Goal: Task Accomplishment & Management: Use online tool/utility

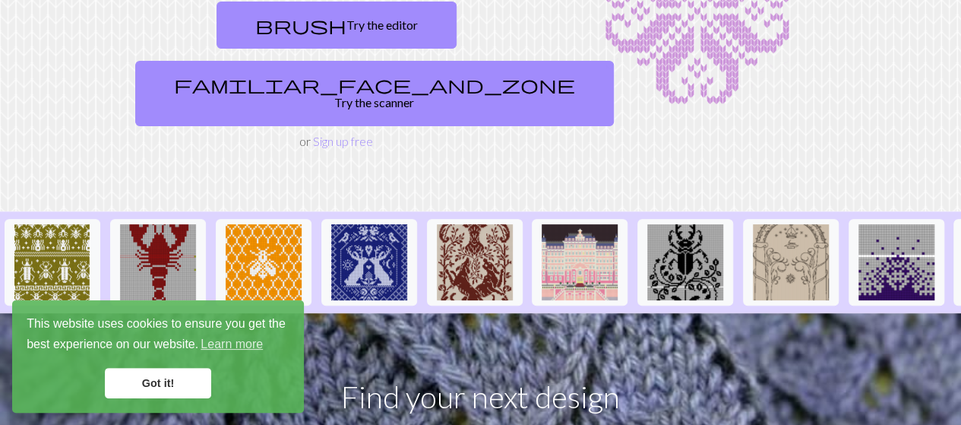
scroll to position [213, 0]
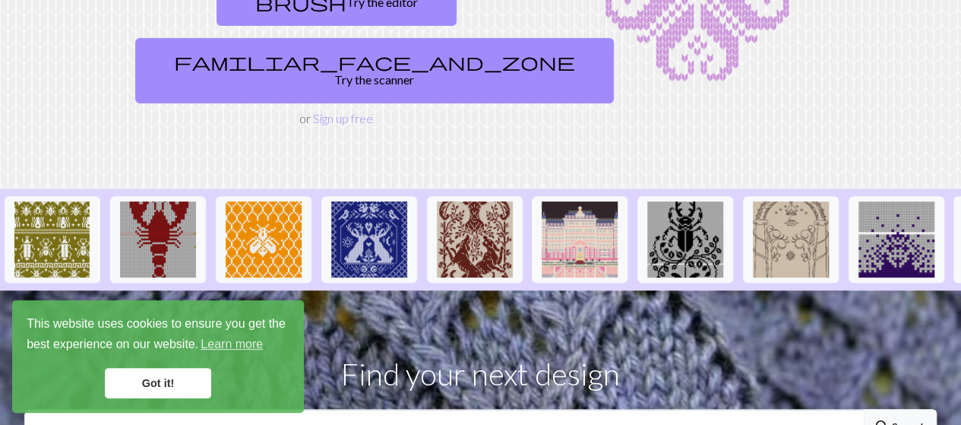
click at [144, 382] on link "Got it!" at bounding box center [158, 383] width 106 height 30
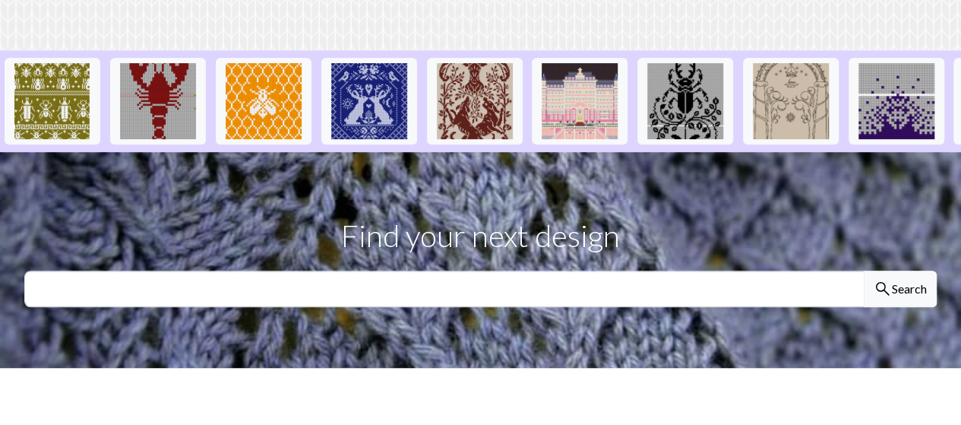
scroll to position [382, 0]
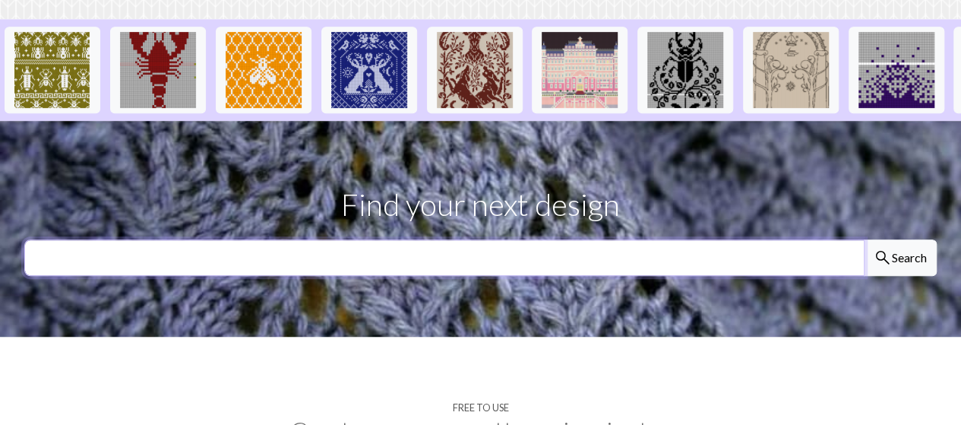
click at [505, 239] on input "text" at bounding box center [444, 257] width 840 height 36
type input "monty"
click at [864, 239] on button "search Search" at bounding box center [900, 257] width 73 height 36
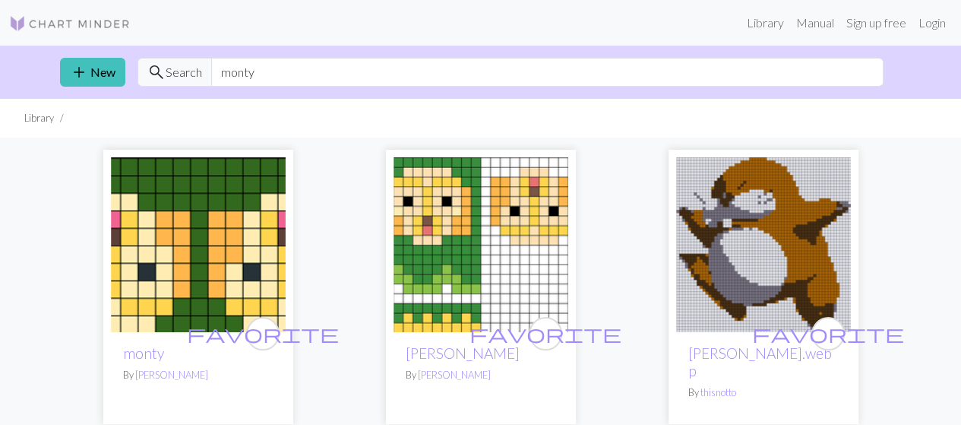
click at [44, 21] on img at bounding box center [70, 23] width 122 height 18
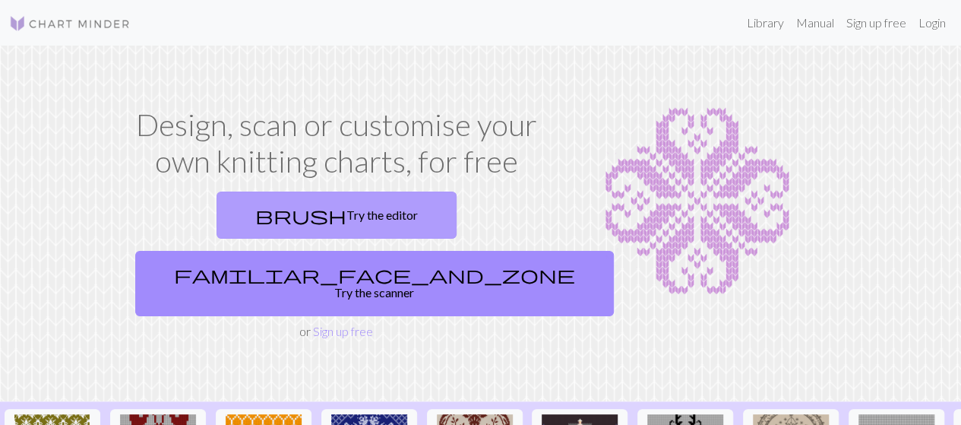
click at [230, 219] on link "brush Try the editor" at bounding box center [337, 214] width 240 height 47
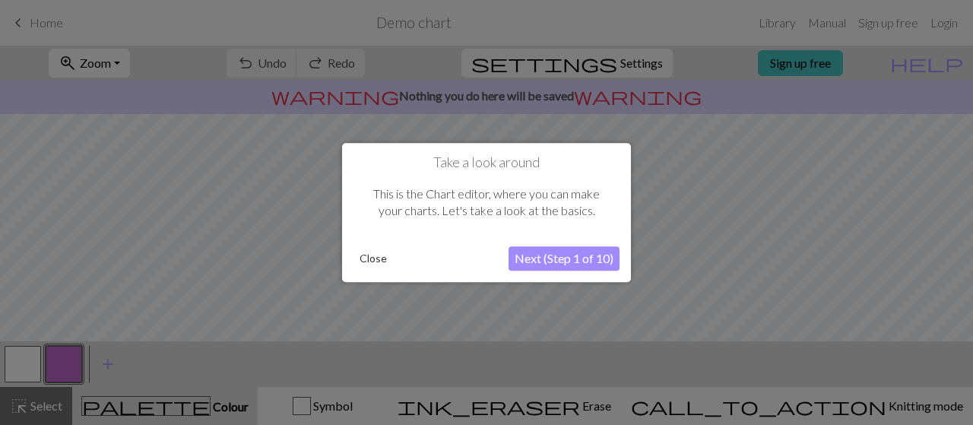
click at [588, 261] on button "Next (Step 1 of 10)" at bounding box center [563, 258] width 111 height 24
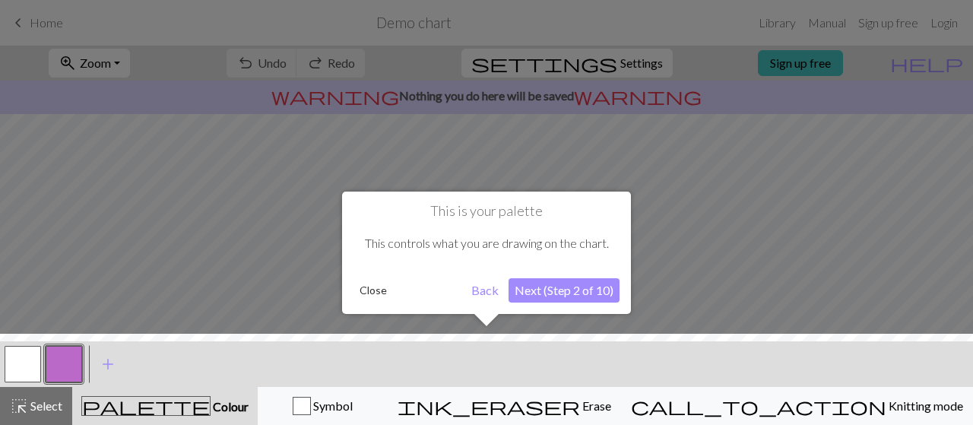
click at [579, 296] on button "Next (Step 2 of 10)" at bounding box center [563, 290] width 111 height 24
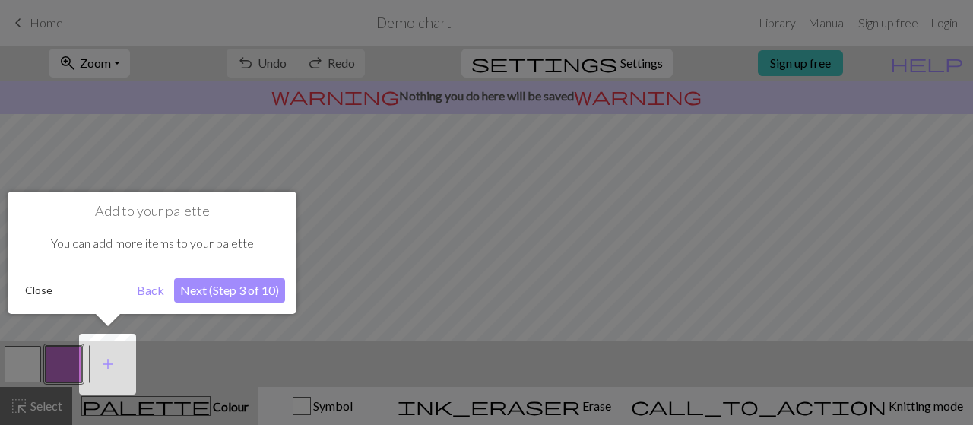
click at [265, 286] on button "Next (Step 3 of 10)" at bounding box center [229, 290] width 111 height 24
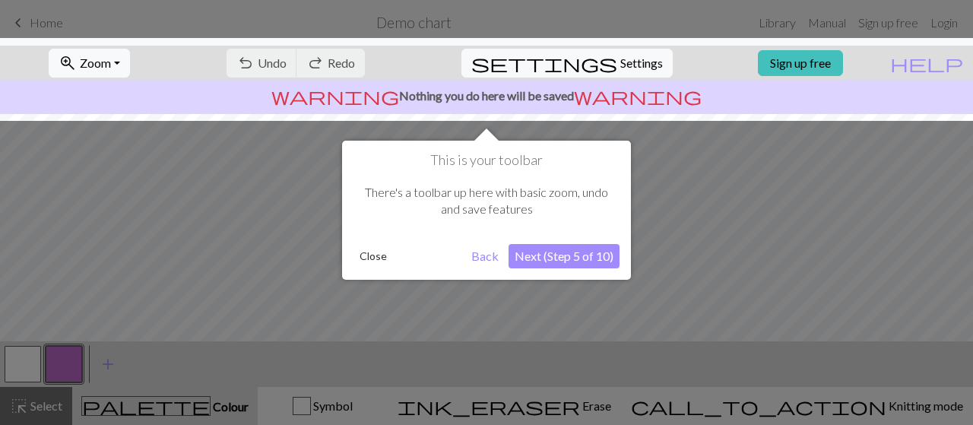
click at [558, 258] on button "Next (Step 5 of 10)" at bounding box center [563, 256] width 111 height 24
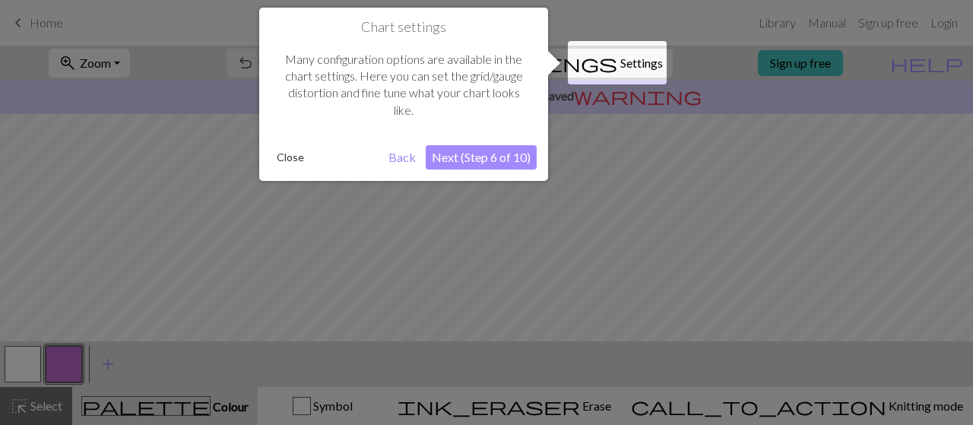
click at [512, 155] on button "Next (Step 6 of 10)" at bounding box center [481, 157] width 111 height 24
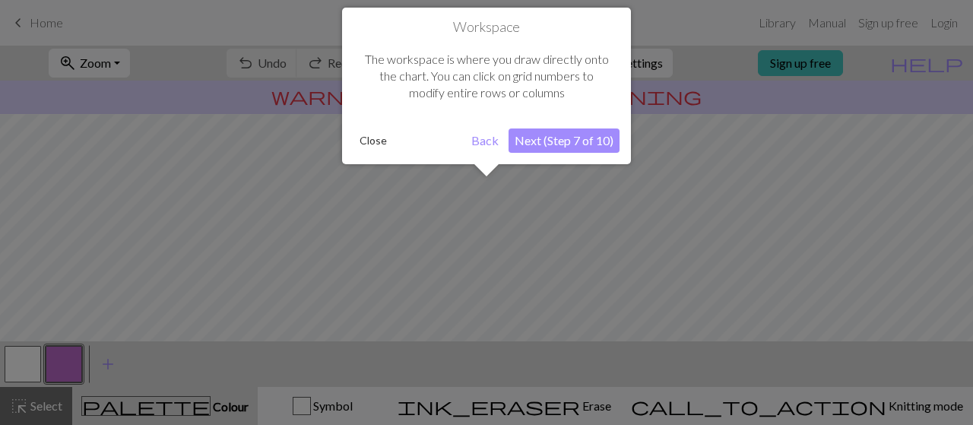
scroll to position [90, 0]
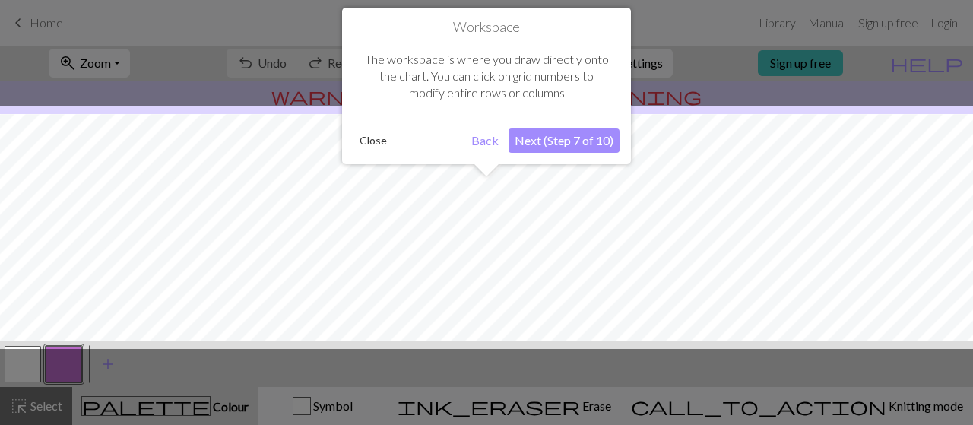
click at [581, 138] on button "Next (Step 7 of 10)" at bounding box center [563, 140] width 111 height 24
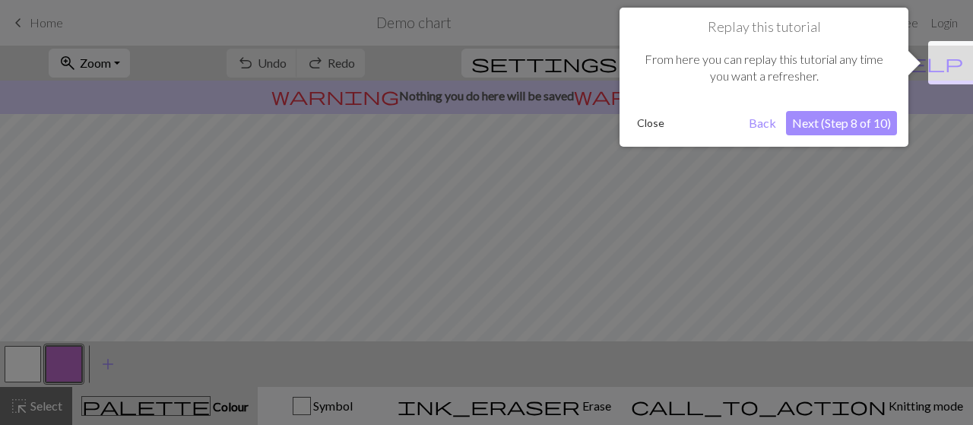
click at [856, 122] on button "Next (Step 8 of 10)" at bounding box center [841, 123] width 111 height 24
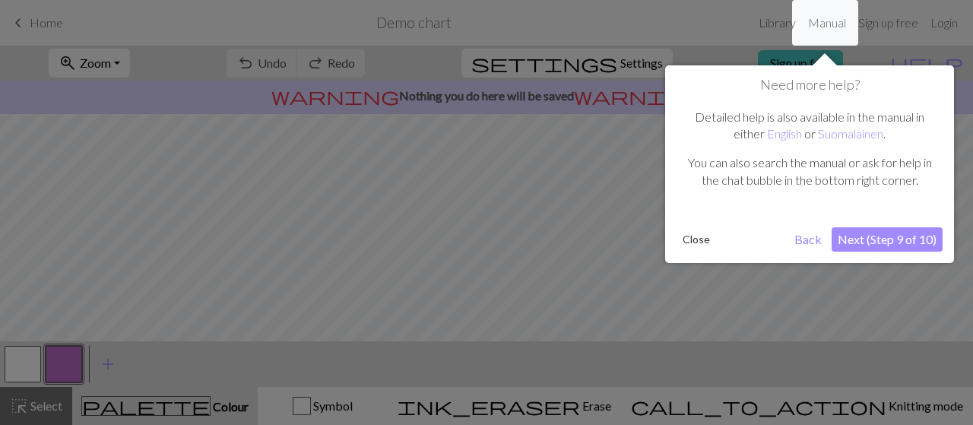
click at [902, 239] on button "Next (Step 9 of 10)" at bounding box center [886, 239] width 111 height 24
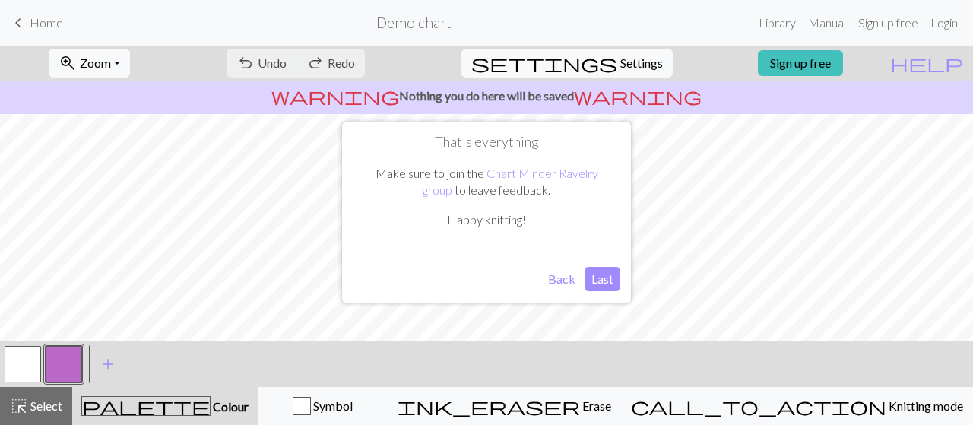
click at [600, 279] on button "Last" at bounding box center [602, 279] width 34 height 24
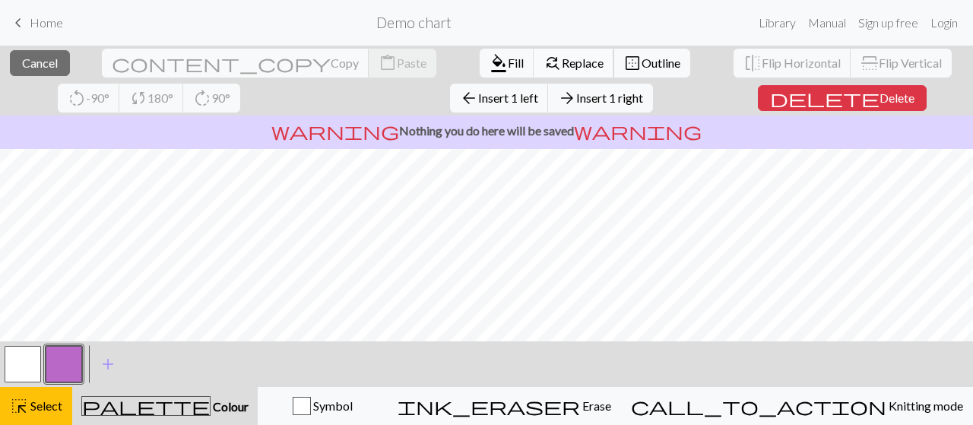
click at [562, 62] on span "Replace" at bounding box center [583, 62] width 42 height 14
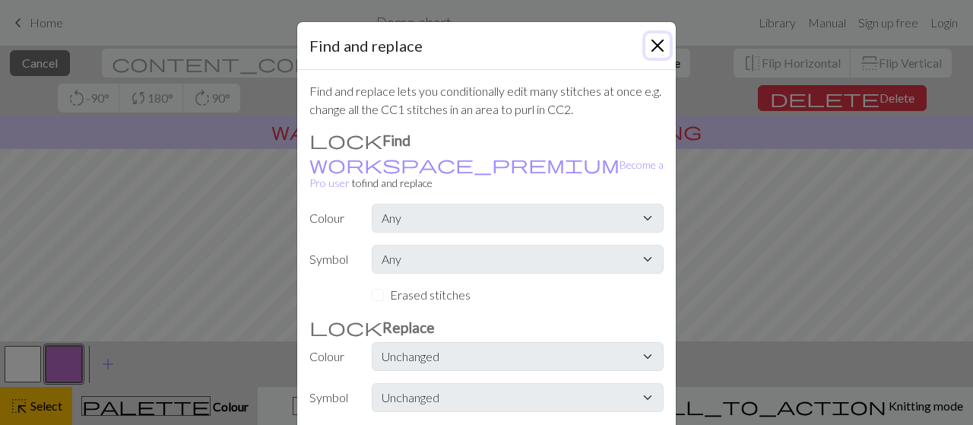
click at [652, 42] on button "Close" at bounding box center [657, 45] width 24 height 24
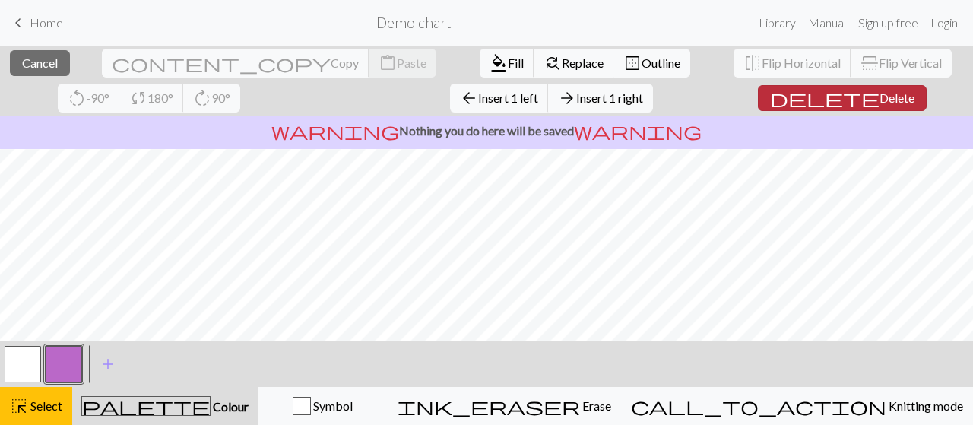
click at [879, 95] on span "Delete" at bounding box center [896, 97] width 35 height 14
click at [879, 97] on span "Delete" at bounding box center [896, 97] width 35 height 14
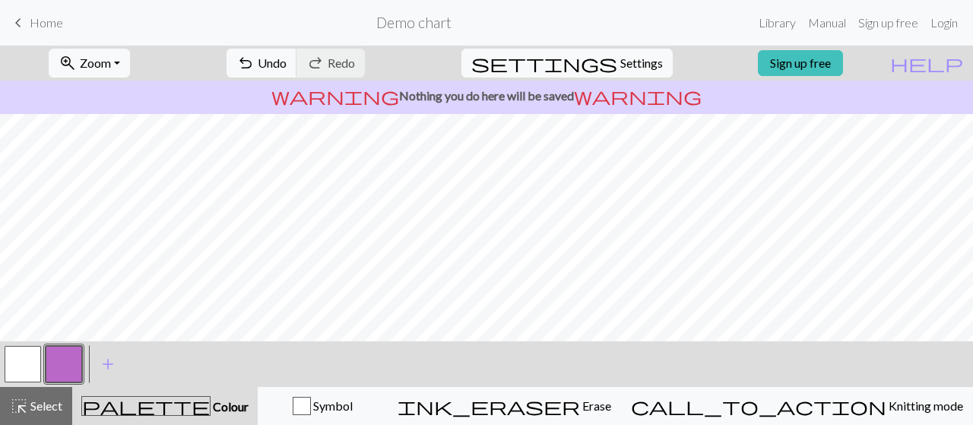
scroll to position [320, 0]
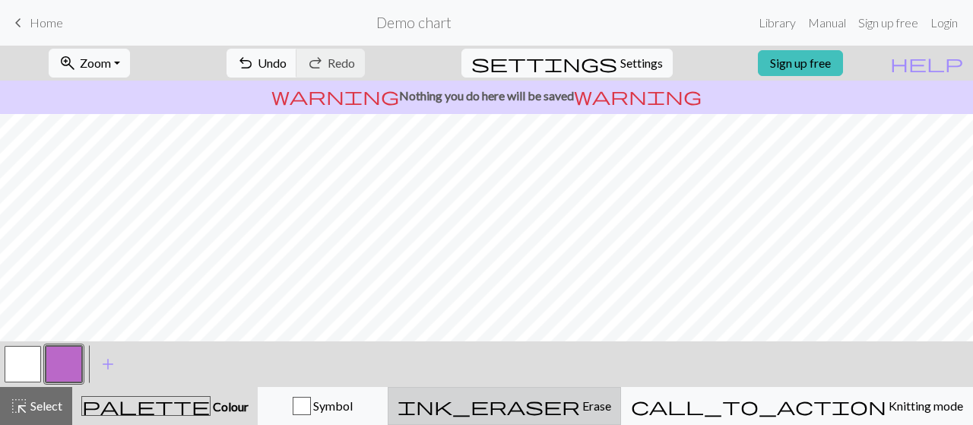
click at [611, 404] on span "Erase" at bounding box center [595, 405] width 31 height 14
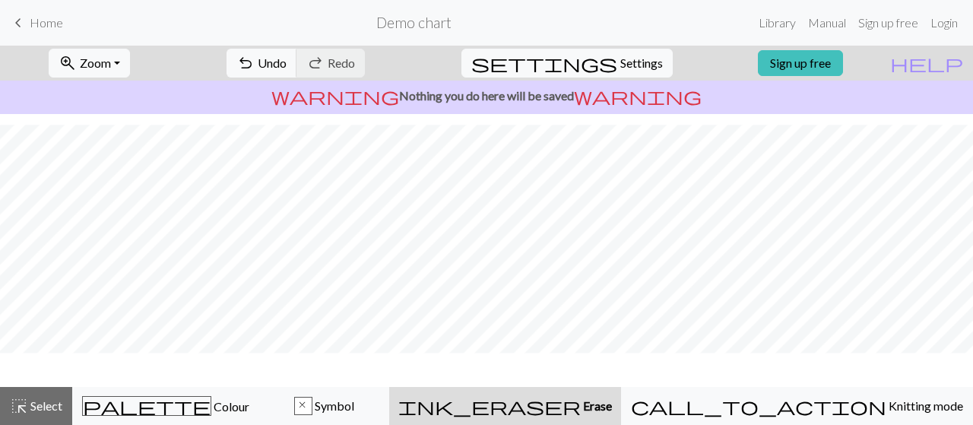
scroll to position [293, 0]
click at [414, 19] on h2 "Demo chart" at bounding box center [413, 22] width 75 height 17
click at [23, 20] on span "keyboard_arrow_left" at bounding box center [18, 22] width 18 height 21
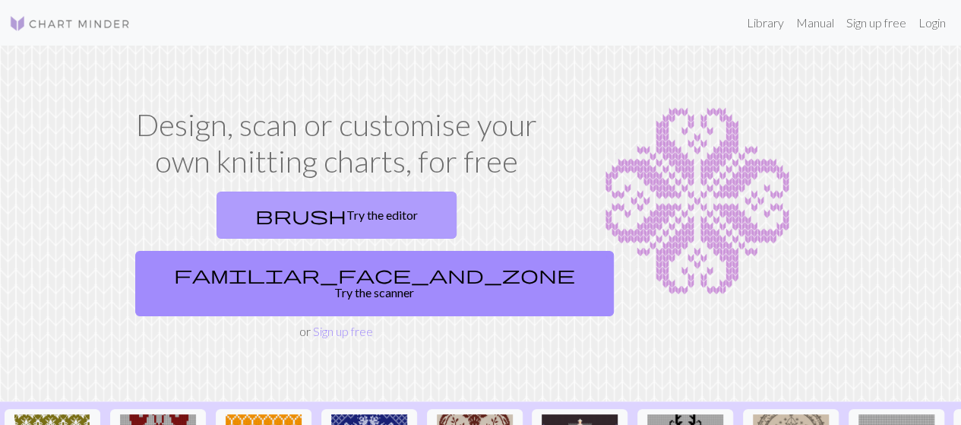
click at [247, 212] on link "brush Try the editor" at bounding box center [337, 214] width 240 height 47
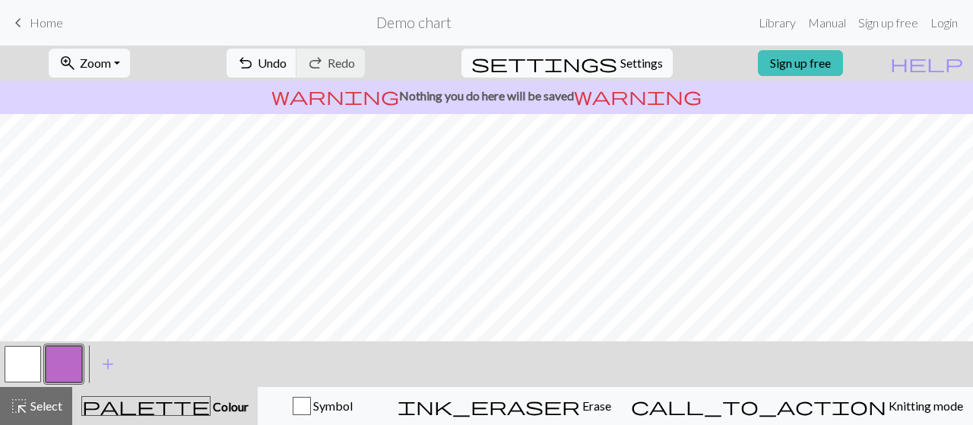
click at [623, 62] on span "Settings" at bounding box center [641, 63] width 43 height 18
select select "aran"
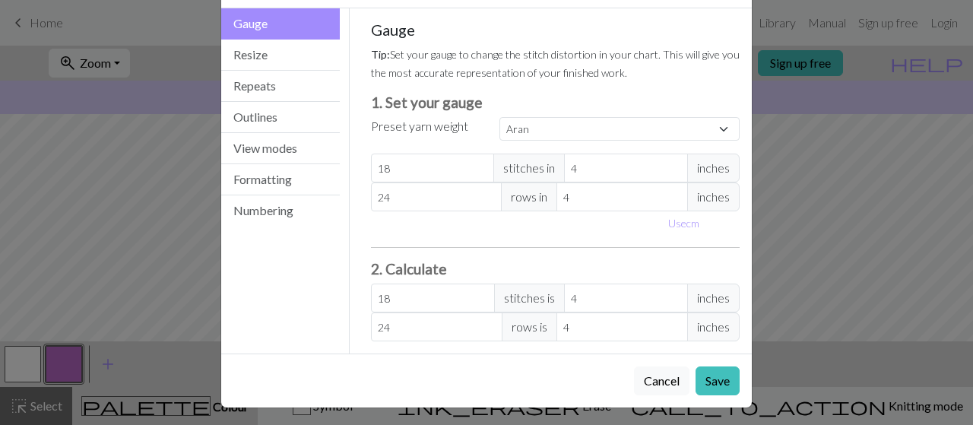
scroll to position [47, 0]
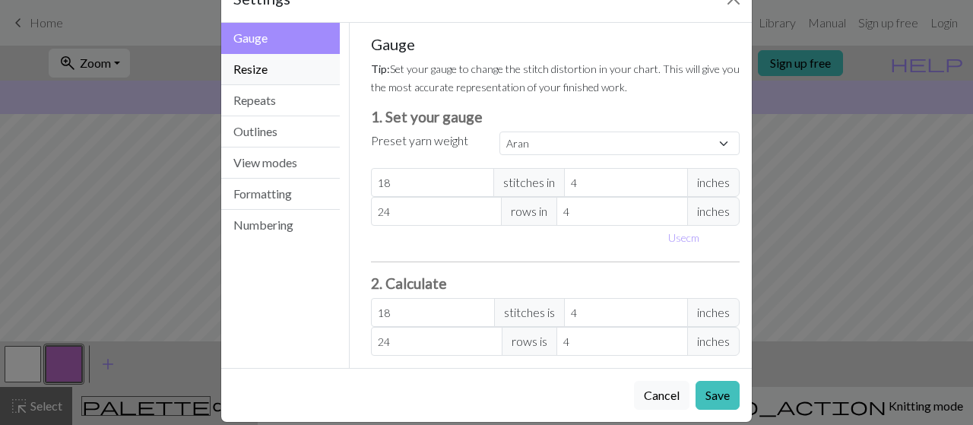
click at [241, 71] on button "Resize" at bounding box center [280, 69] width 119 height 31
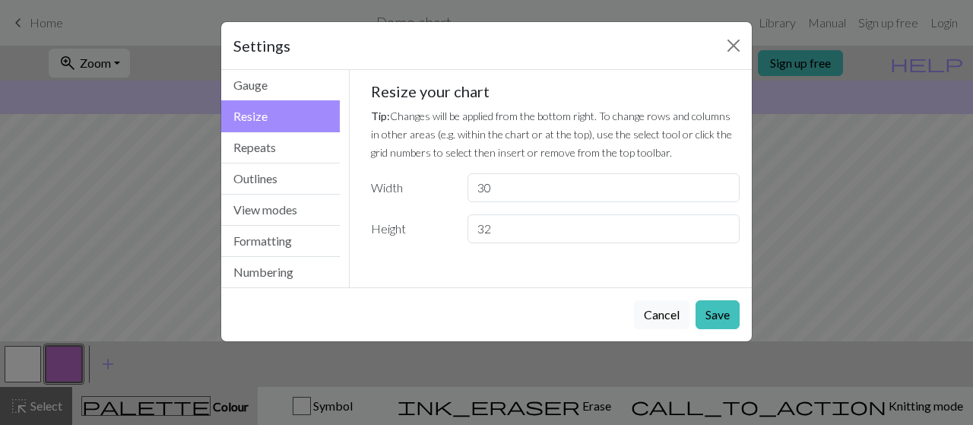
scroll to position [0, 0]
click at [696, 186] on input "30" at bounding box center [603, 187] width 272 height 29
click at [726, 181] on input "31" at bounding box center [603, 187] width 272 height 29
click at [726, 181] on input "32" at bounding box center [603, 187] width 272 height 29
click at [726, 181] on input "33" at bounding box center [603, 187] width 272 height 29
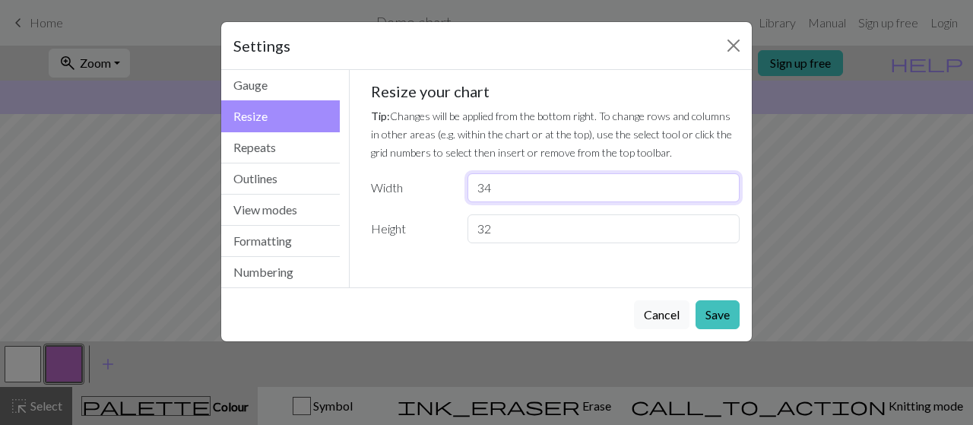
click at [726, 181] on input "34" at bounding box center [603, 187] width 272 height 29
click at [726, 181] on input "35" at bounding box center [603, 187] width 272 height 29
click at [726, 181] on input "36" at bounding box center [603, 187] width 272 height 29
click at [726, 181] on input "37" at bounding box center [603, 187] width 272 height 29
click at [726, 181] on input "38" at bounding box center [603, 187] width 272 height 29
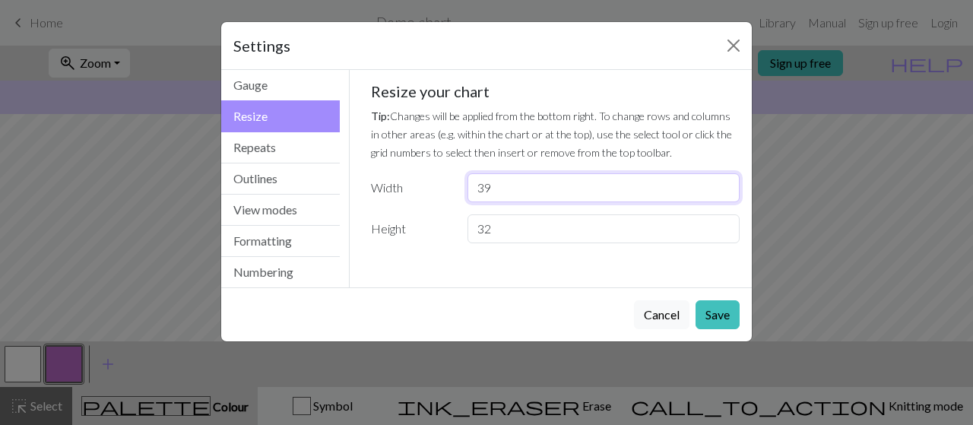
click at [726, 181] on input "39" at bounding box center [603, 187] width 272 height 29
click at [726, 181] on input "40" at bounding box center [603, 187] width 272 height 29
click at [726, 181] on input "41" at bounding box center [603, 187] width 272 height 29
click at [726, 181] on input "42" at bounding box center [603, 187] width 272 height 29
click at [726, 181] on input "43" at bounding box center [603, 187] width 272 height 29
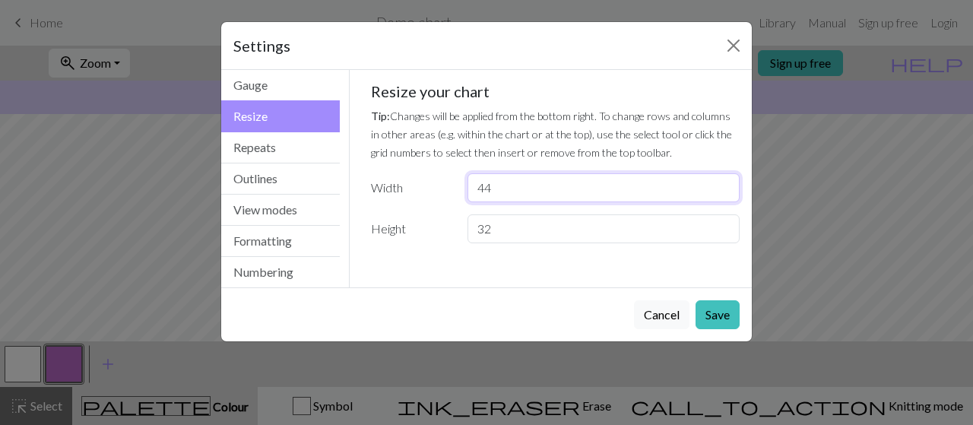
click at [726, 181] on input "44" at bounding box center [603, 187] width 272 height 29
click at [726, 181] on input "45" at bounding box center [603, 187] width 272 height 29
click at [726, 181] on input "46" at bounding box center [603, 187] width 272 height 29
click at [726, 181] on input "47" at bounding box center [603, 187] width 272 height 29
click at [726, 181] on input "48" at bounding box center [603, 187] width 272 height 29
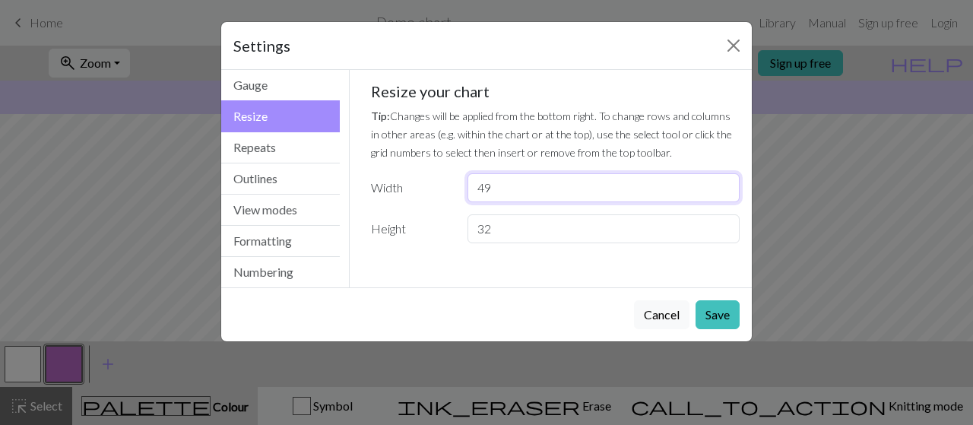
click at [726, 181] on input "49" at bounding box center [603, 187] width 272 height 29
click at [726, 181] on input "50" at bounding box center [603, 187] width 272 height 29
click at [726, 181] on input "51" at bounding box center [603, 187] width 272 height 29
click at [726, 181] on input "52" at bounding box center [603, 187] width 272 height 29
click at [726, 181] on input "53" at bounding box center [603, 187] width 272 height 29
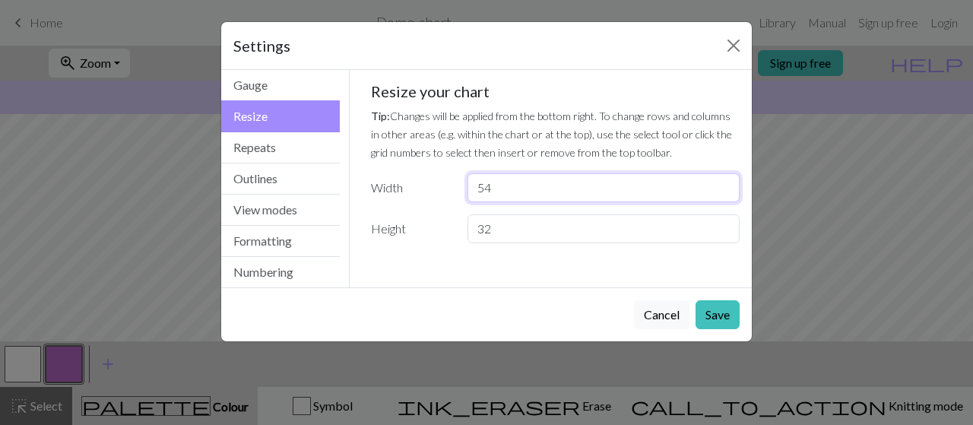
click at [726, 181] on input "54" at bounding box center [603, 187] width 272 height 29
click at [726, 181] on input "55" at bounding box center [603, 187] width 272 height 29
click at [726, 181] on input "56" at bounding box center [603, 187] width 272 height 29
click at [726, 181] on input "57" at bounding box center [603, 187] width 272 height 29
click at [726, 181] on input "58" at bounding box center [603, 187] width 272 height 29
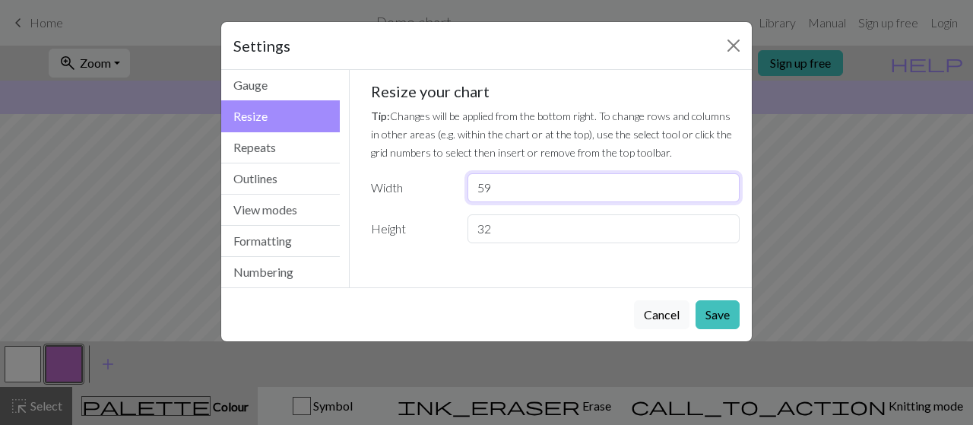
click at [726, 181] on input "59" at bounding box center [603, 187] width 272 height 29
type input "60"
click at [726, 181] on input "60" at bounding box center [603, 187] width 272 height 29
click at [723, 306] on button "Save" at bounding box center [717, 314] width 44 height 29
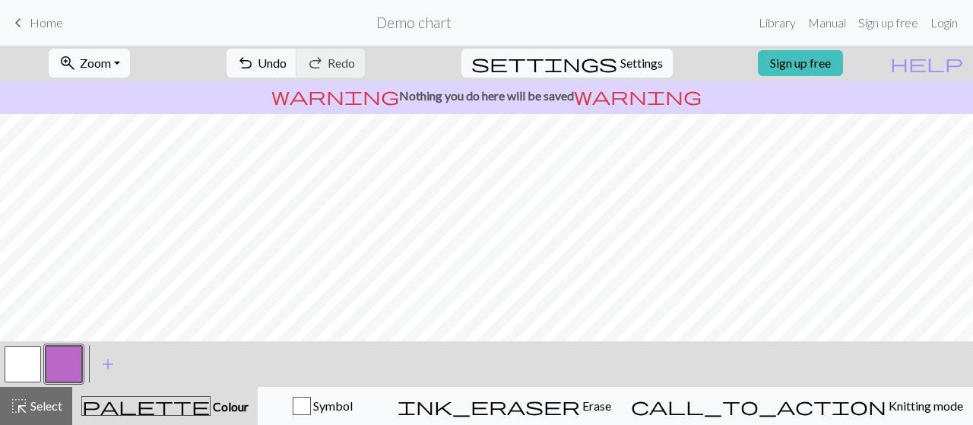
click at [22, 364] on button "button" at bounding box center [23, 364] width 36 height 36
click at [61, 364] on button "button" at bounding box center [64, 364] width 36 height 36
click at [600, 62] on span "settings" at bounding box center [544, 62] width 146 height 21
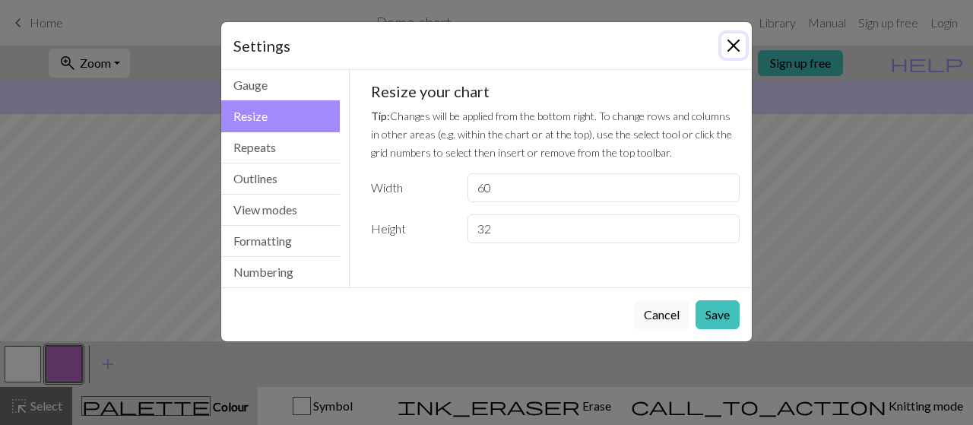
click at [732, 55] on button "Close" at bounding box center [733, 45] width 24 height 24
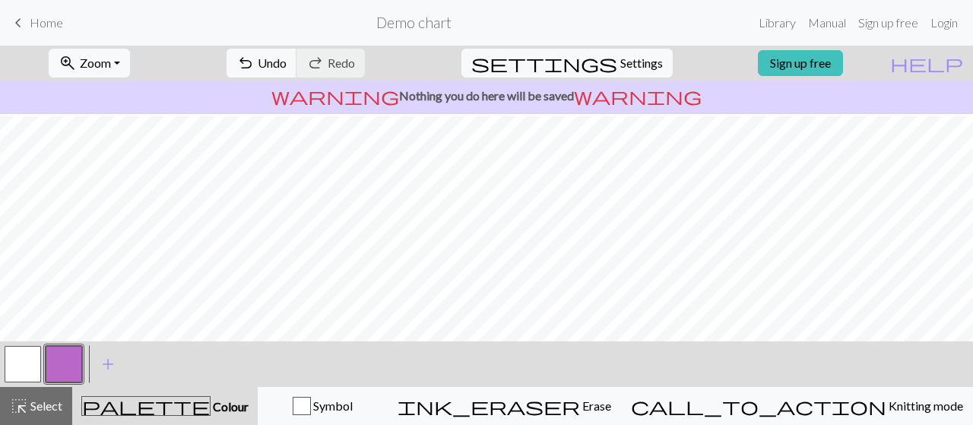
scroll to position [287, 0]
click at [884, 19] on link "Sign up free" at bounding box center [888, 23] width 72 height 30
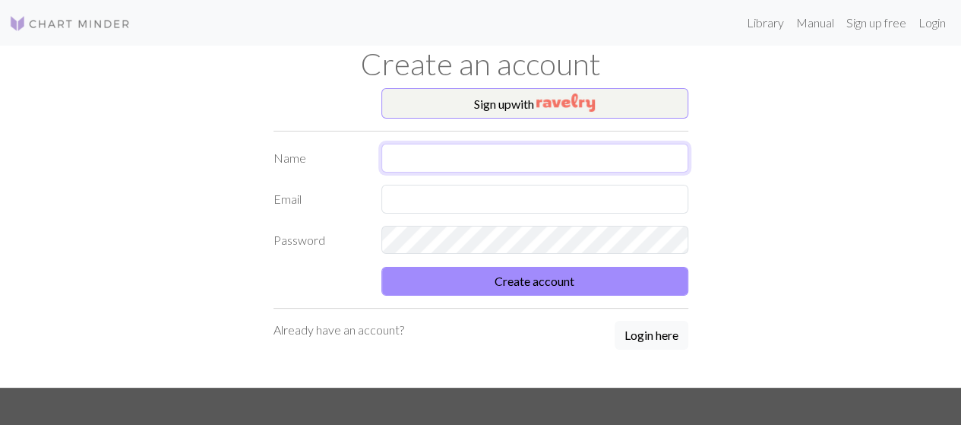
click at [560, 159] on input "text" at bounding box center [534, 158] width 307 height 29
type input "[PERSON_NAME]"
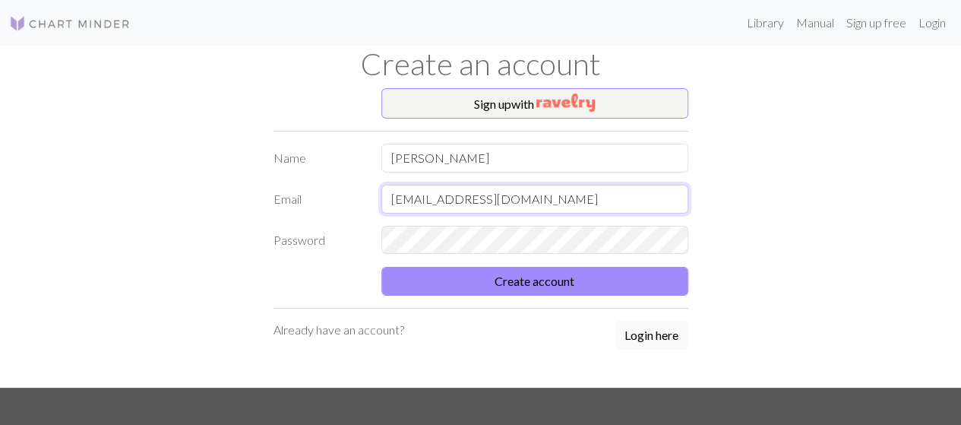
type input "[EMAIL_ADDRESS][DOMAIN_NAME]"
click at [381, 267] on button "Create account" at bounding box center [534, 281] width 307 height 29
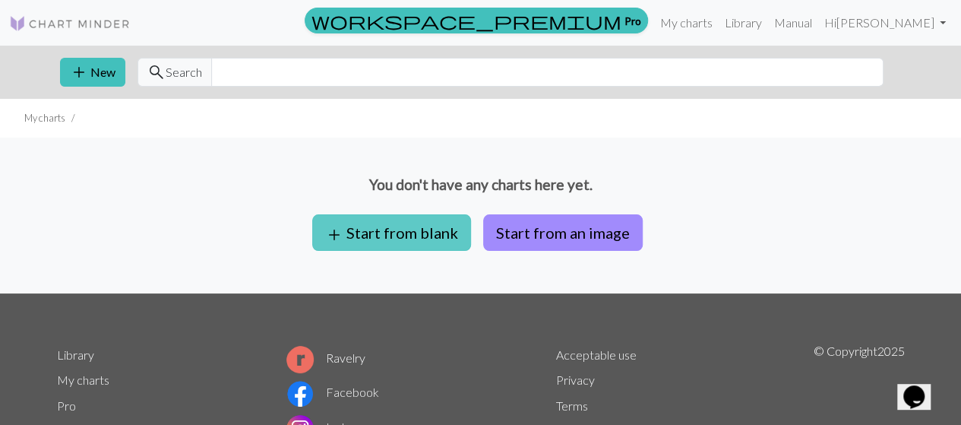
click at [413, 235] on button "add Start from blank" at bounding box center [391, 232] width 159 height 36
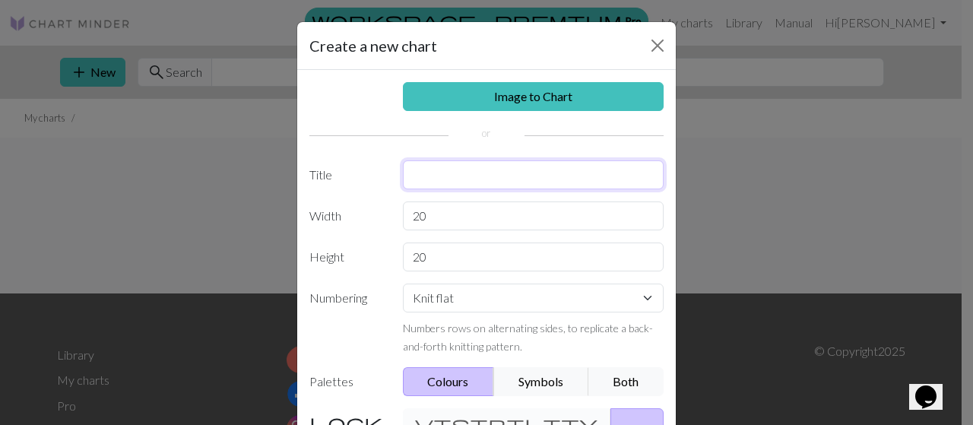
click at [464, 165] on input "text" at bounding box center [533, 174] width 261 height 29
type input "monty"
click at [467, 217] on input "20" at bounding box center [533, 215] width 261 height 29
drag, startPoint x: 467, startPoint y: 217, endPoint x: 210, endPoint y: 209, distance: 257.0
click at [210, 209] on div "Create a new chart Image to Chart Title [PERSON_NAME] 20 Height 20 Numbering Kn…" at bounding box center [486, 212] width 973 height 425
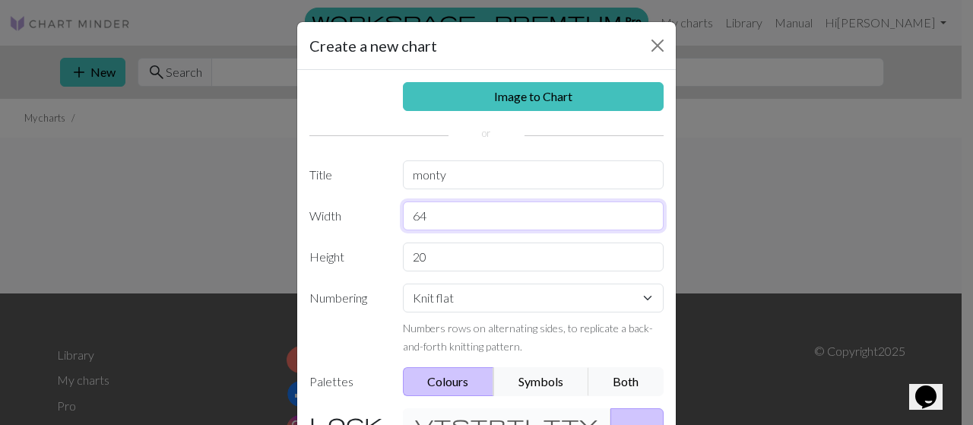
type input "64"
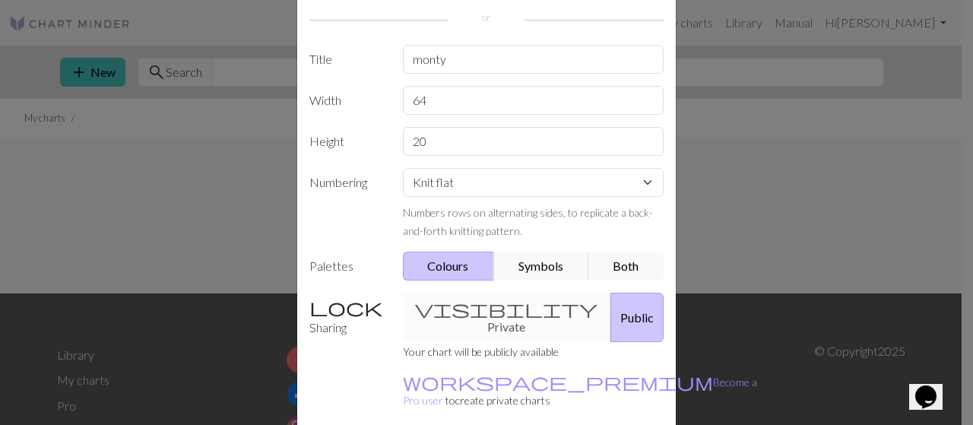
scroll to position [172, 0]
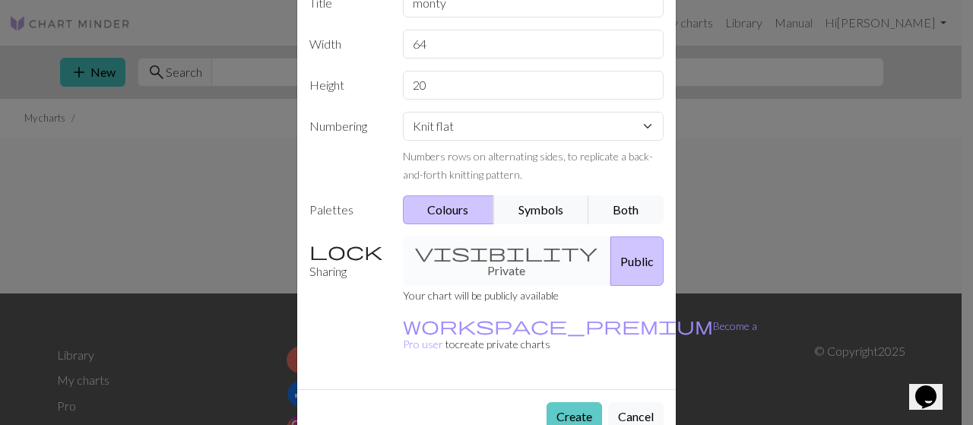
click at [574, 402] on button "Create" at bounding box center [573, 416] width 55 height 29
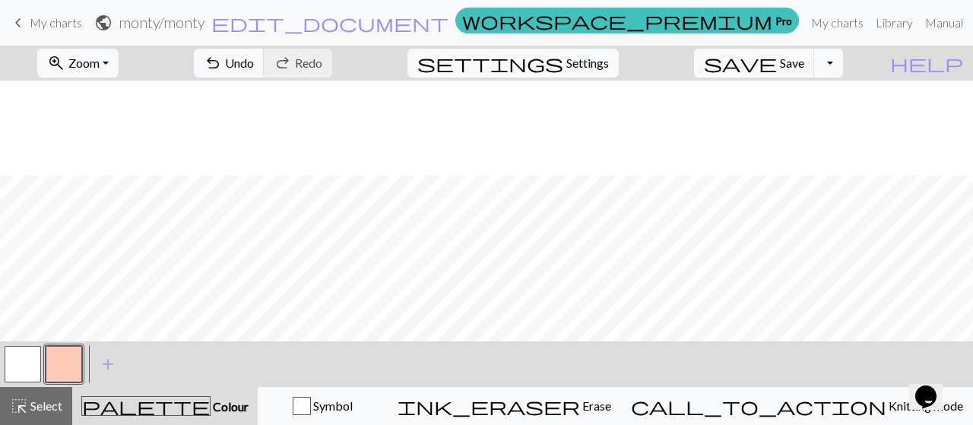
scroll to position [122, 0]
click at [17, 369] on button "button" at bounding box center [23, 364] width 36 height 36
click at [67, 372] on button "button" at bounding box center [64, 364] width 36 height 36
click at [25, 355] on button "button" at bounding box center [23, 364] width 36 height 36
click at [65, 367] on button "button" at bounding box center [64, 364] width 36 height 36
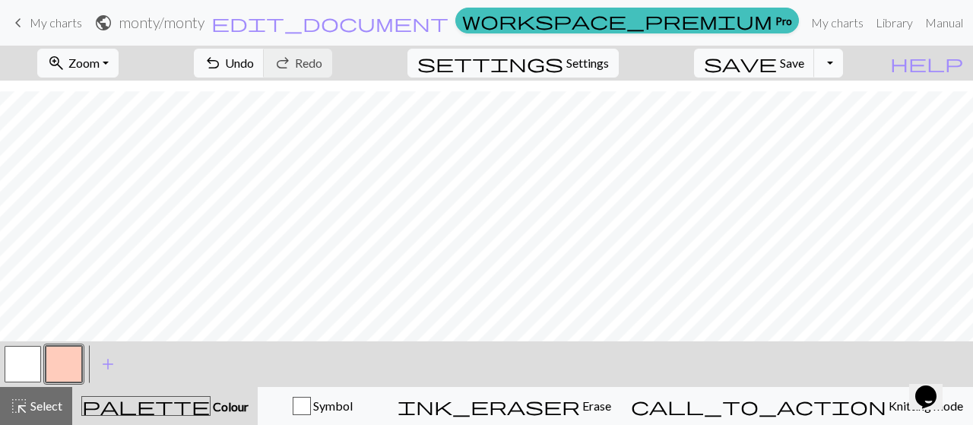
click at [843, 63] on button "Toggle Dropdown" at bounding box center [828, 63] width 29 height 29
click at [813, 121] on button "save_alt Download" at bounding box center [716, 120] width 251 height 24
click at [804, 68] on span "Save" at bounding box center [792, 62] width 24 height 14
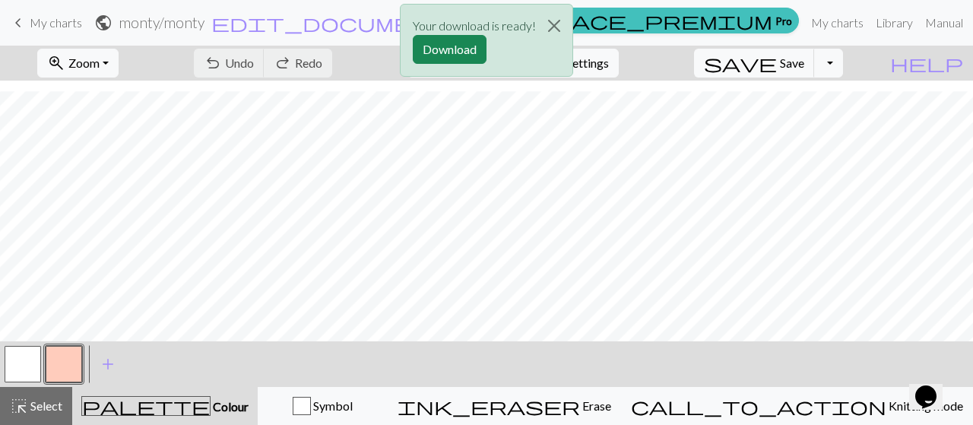
click at [852, 63] on div "Your download is ready! Download" at bounding box center [486, 44] width 973 height 89
click at [452, 55] on button "Download" at bounding box center [450, 49] width 74 height 29
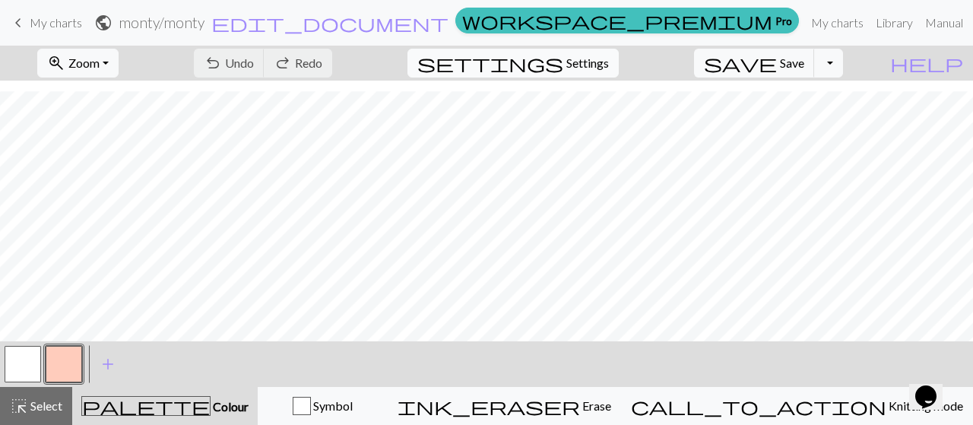
click at [602, 62] on span "Settings" at bounding box center [587, 63] width 43 height 18
select select "aran"
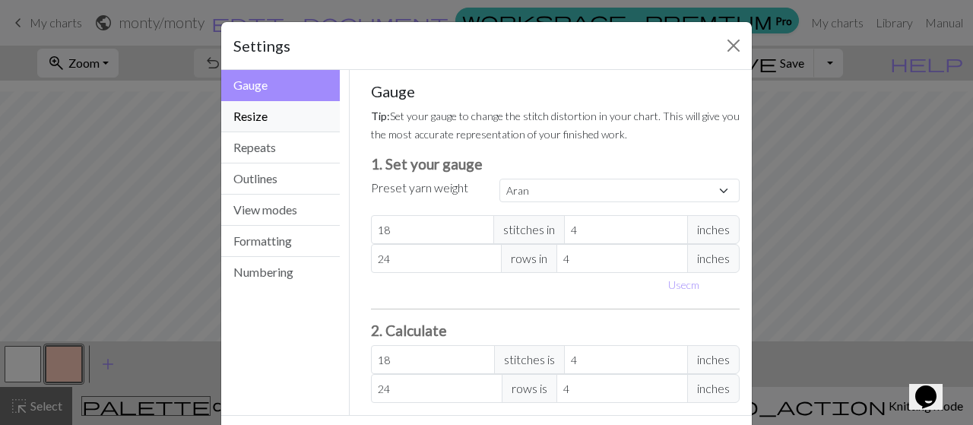
click at [234, 119] on button "Resize" at bounding box center [280, 116] width 119 height 31
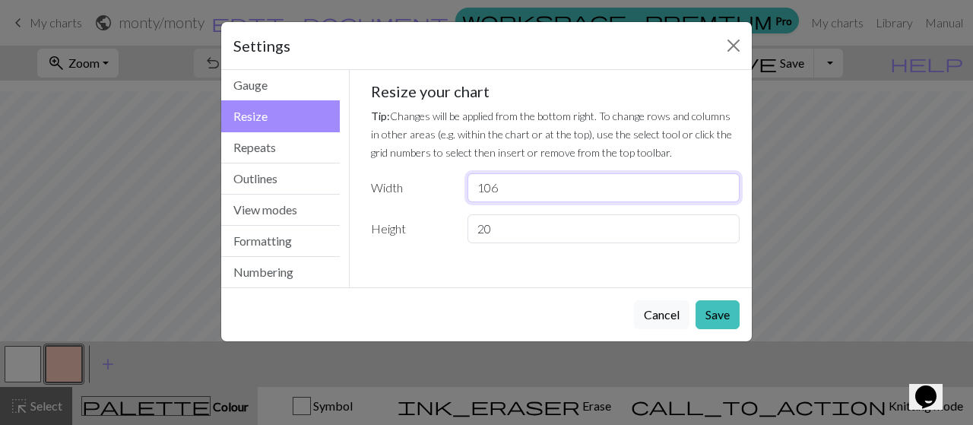
click at [723, 184] on input "106" at bounding box center [603, 187] width 272 height 29
click at [723, 184] on input "107" at bounding box center [603, 187] width 272 height 29
click at [723, 184] on input "108" at bounding box center [603, 187] width 272 height 29
click at [723, 184] on input "109" at bounding box center [603, 187] width 272 height 29
click at [723, 184] on input "110" at bounding box center [603, 187] width 272 height 29
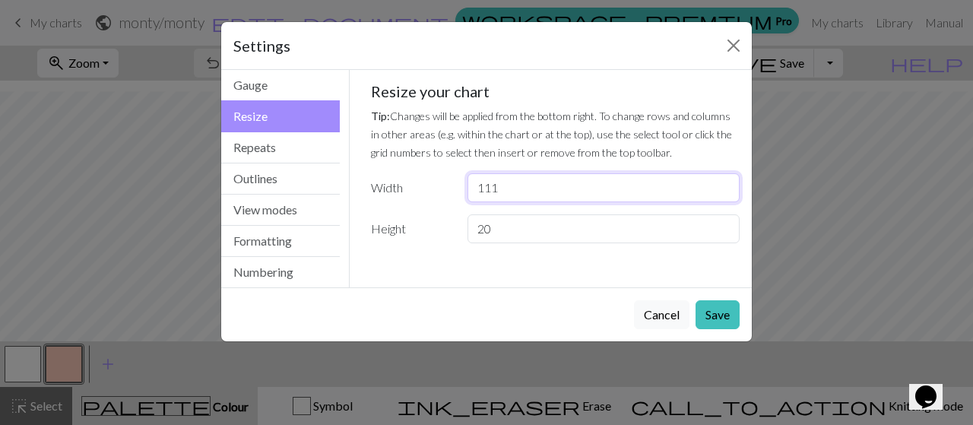
click at [723, 184] on input "111" at bounding box center [603, 187] width 272 height 29
click at [723, 184] on input "112" at bounding box center [603, 187] width 272 height 29
click at [723, 184] on input "113" at bounding box center [603, 187] width 272 height 29
click at [723, 184] on input "114" at bounding box center [603, 187] width 272 height 29
click at [723, 184] on input "115" at bounding box center [603, 187] width 272 height 29
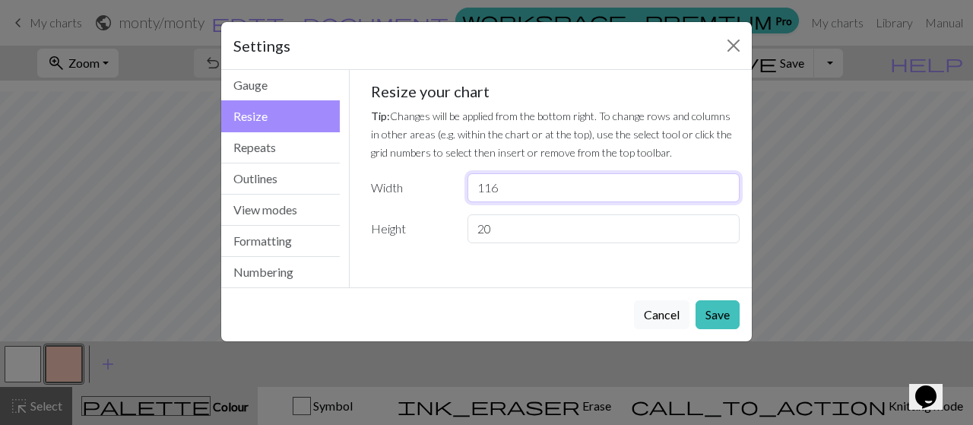
click at [723, 184] on input "116" at bounding box center [603, 187] width 272 height 29
click at [723, 184] on input "117" at bounding box center [603, 187] width 272 height 29
click at [723, 184] on input "118" at bounding box center [603, 187] width 272 height 29
click at [723, 184] on input "119" at bounding box center [603, 187] width 272 height 29
type input "120"
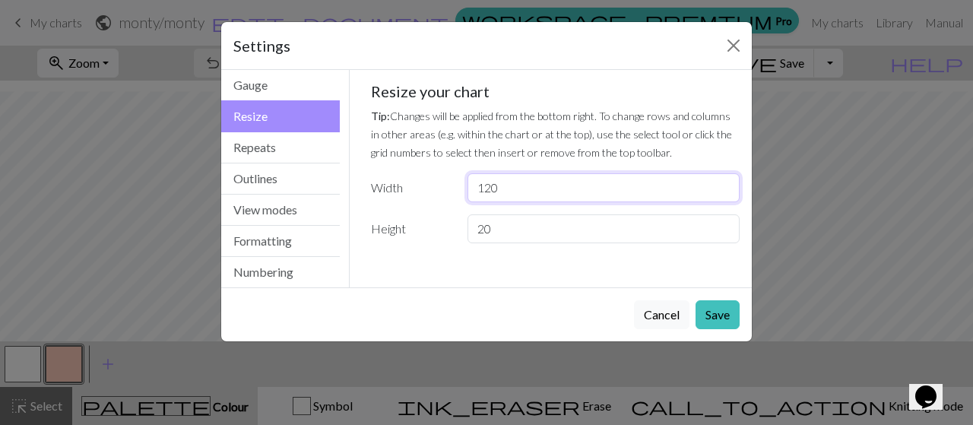
click at [723, 184] on input "120" at bounding box center [603, 187] width 272 height 29
click at [723, 224] on input "21" at bounding box center [603, 228] width 272 height 29
click at [723, 224] on input "22" at bounding box center [603, 228] width 272 height 29
click at [723, 224] on input "23" at bounding box center [603, 228] width 272 height 29
click at [723, 224] on input "24" at bounding box center [603, 228] width 272 height 29
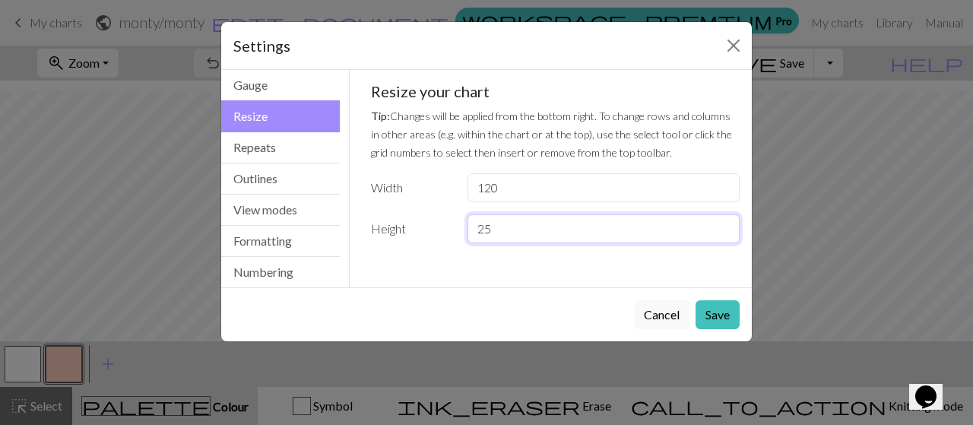
click at [723, 224] on input "25" at bounding box center [603, 228] width 272 height 29
click at [723, 224] on input "26" at bounding box center [603, 228] width 272 height 29
click at [723, 224] on input "27" at bounding box center [603, 228] width 272 height 29
click at [723, 224] on input "28" at bounding box center [603, 228] width 272 height 29
click at [723, 224] on input "29" at bounding box center [603, 228] width 272 height 29
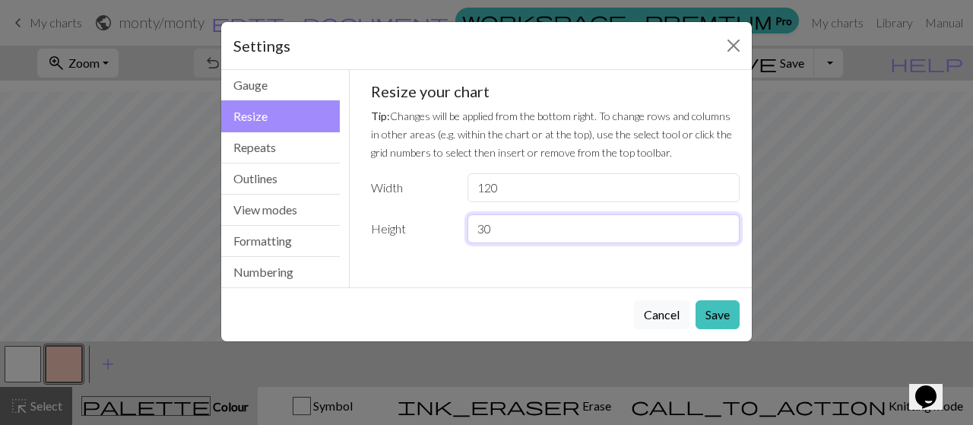
type input "30"
click at [723, 224] on input "30" at bounding box center [603, 228] width 272 height 29
click at [718, 303] on button "Save" at bounding box center [717, 314] width 44 height 29
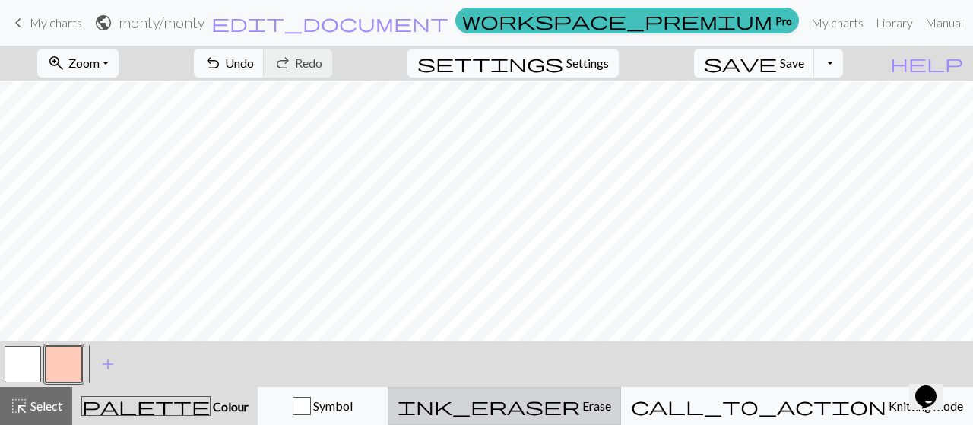
click at [611, 400] on span "Erase" at bounding box center [595, 405] width 31 height 14
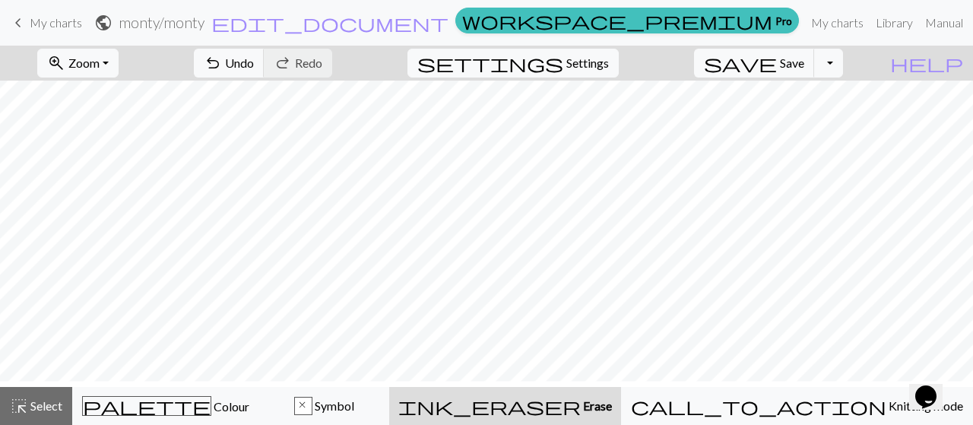
scroll to position [112, 0]
click at [254, 66] on span "Undo" at bounding box center [239, 62] width 29 height 14
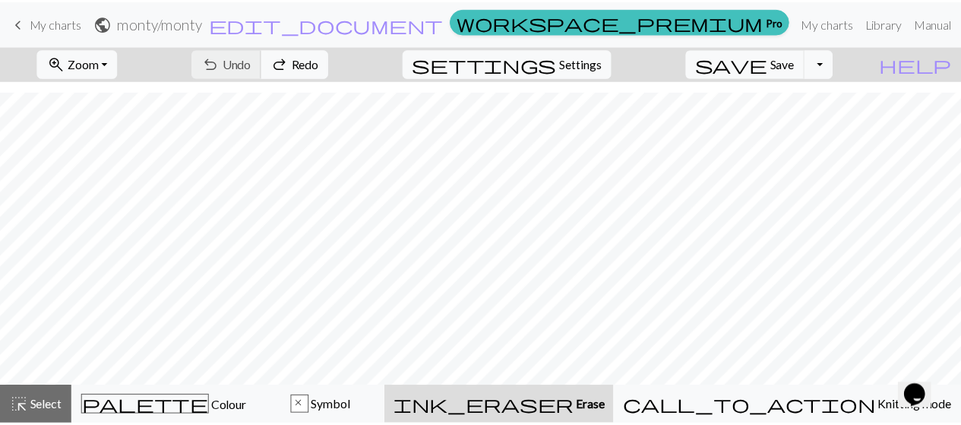
scroll to position [77, 0]
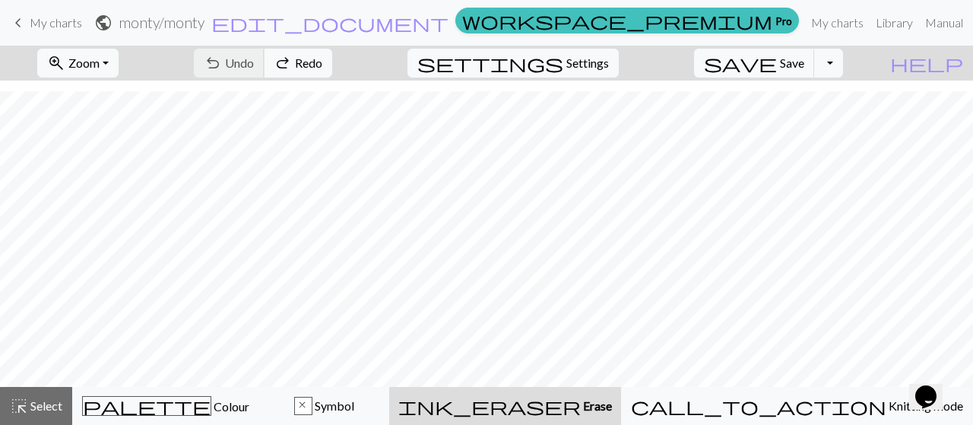
click at [315, 66] on div "undo Undo Undo redo Redo Redo" at bounding box center [262, 63] width 161 height 35
click at [805, 22] on link "My charts" at bounding box center [837, 23] width 65 height 30
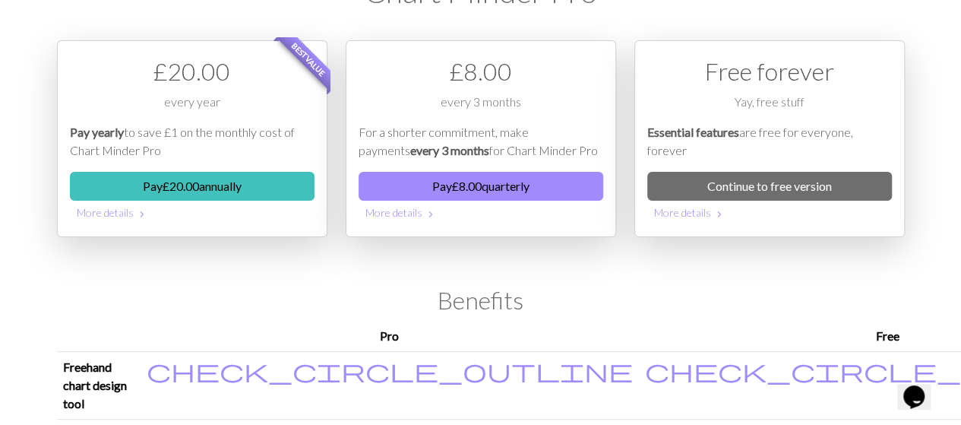
scroll to position [56, 0]
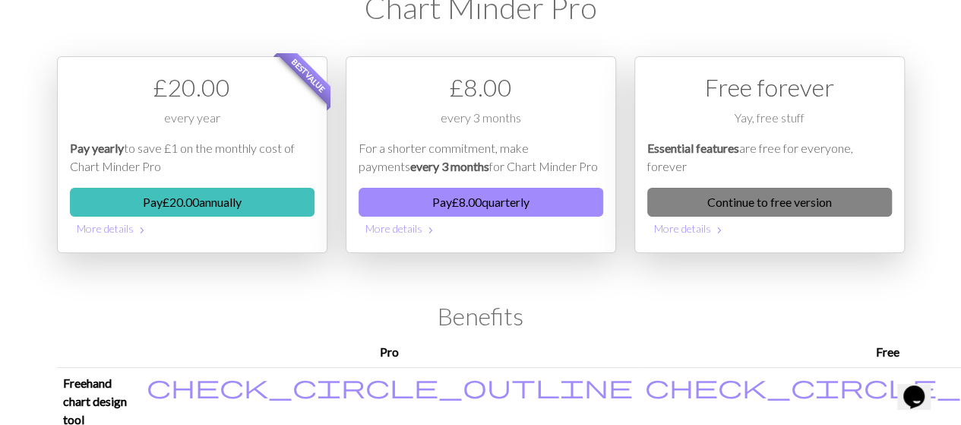
click at [742, 198] on link "Continue to free version" at bounding box center [769, 202] width 245 height 29
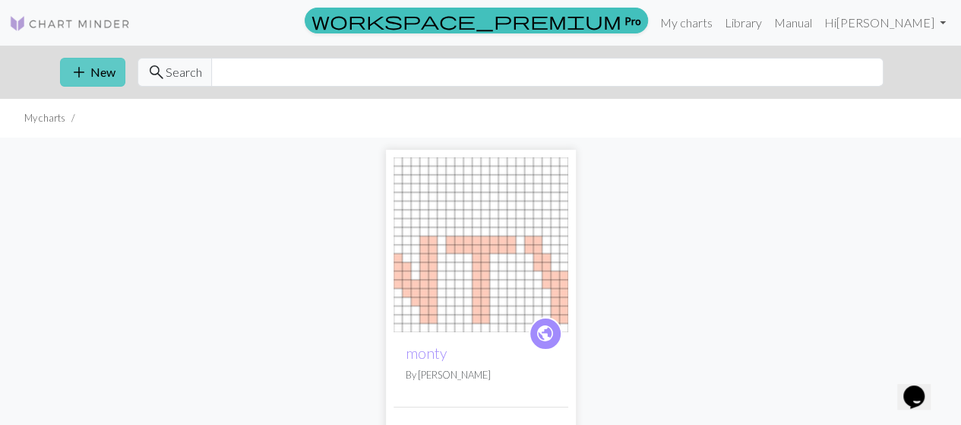
click at [86, 68] on span "add" at bounding box center [79, 72] width 18 height 21
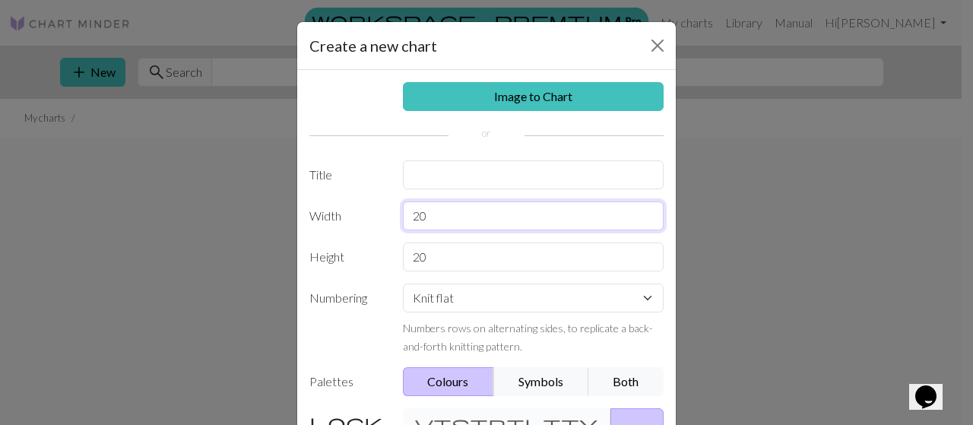
click at [474, 221] on input "20" at bounding box center [533, 215] width 261 height 29
drag, startPoint x: 474, startPoint y: 221, endPoint x: 369, endPoint y: 217, distance: 105.0
click at [369, 217] on div "Width 20" at bounding box center [486, 215] width 372 height 29
type input "120"
drag, startPoint x: 436, startPoint y: 252, endPoint x: 363, endPoint y: 251, distance: 72.9
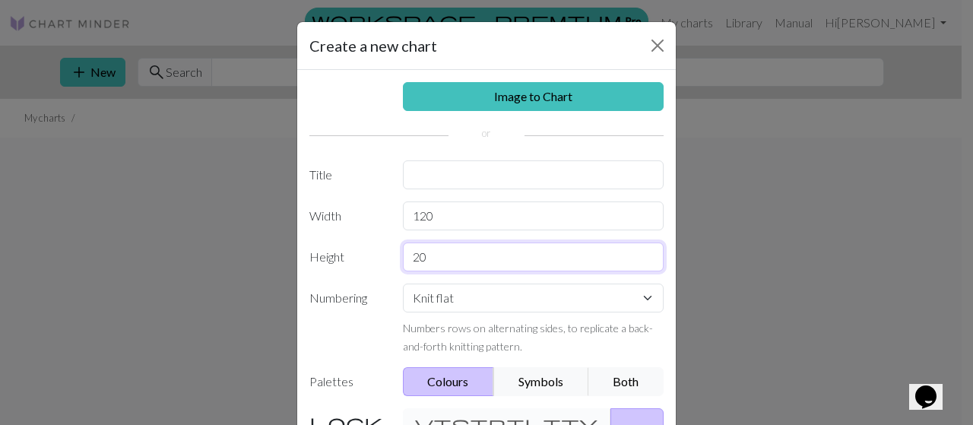
click at [363, 251] on div "Height 20" at bounding box center [486, 256] width 372 height 29
type input "30"
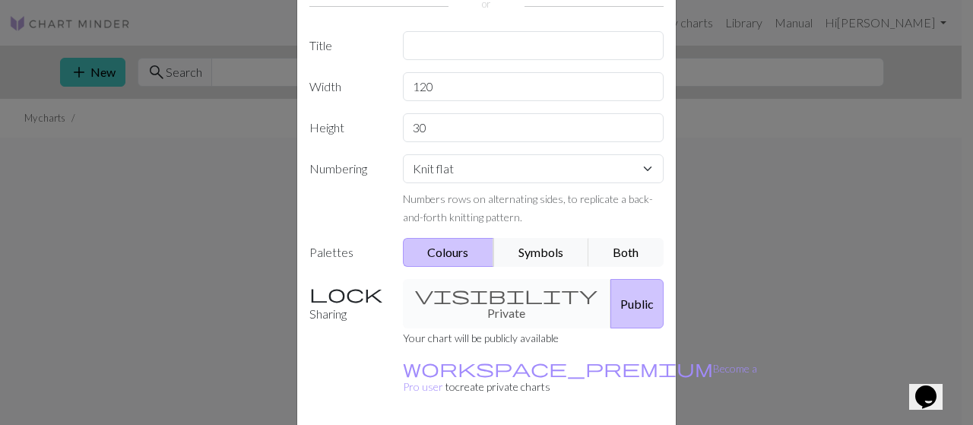
scroll to position [131, 0]
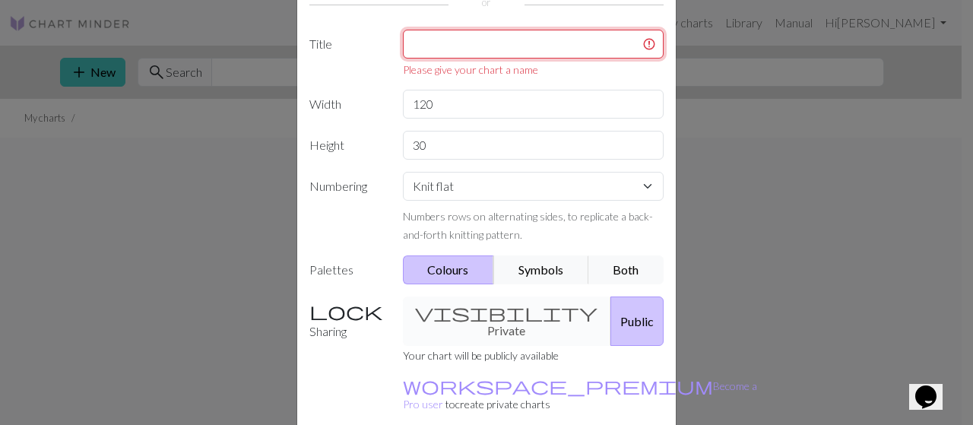
click at [503, 47] on input "text" at bounding box center [533, 44] width 261 height 29
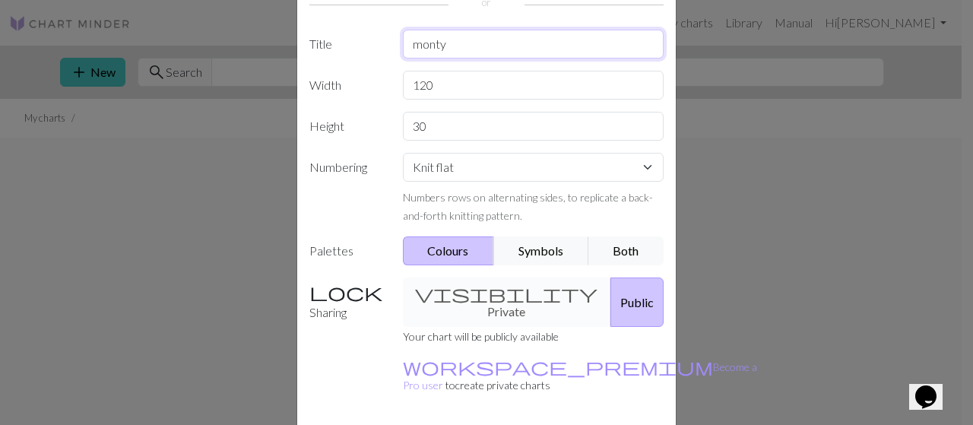
type input "monty"
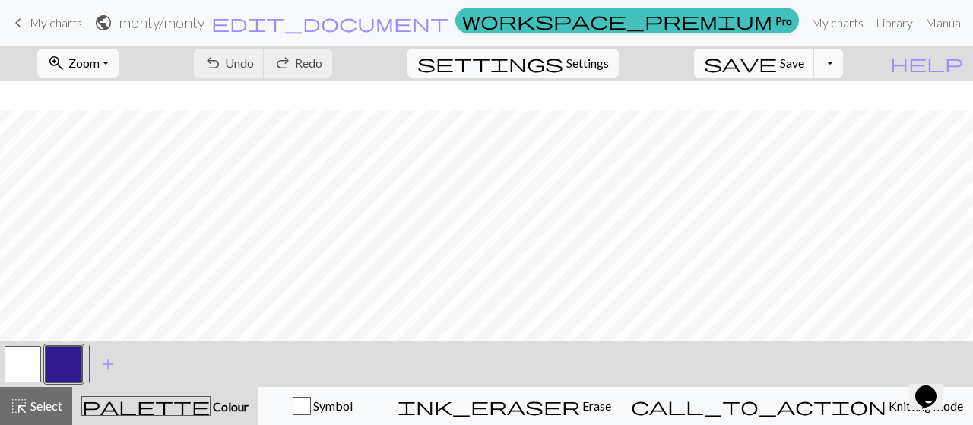
scroll to position [274, 0]
click at [805, 29] on link "My charts" at bounding box center [837, 23] width 65 height 30
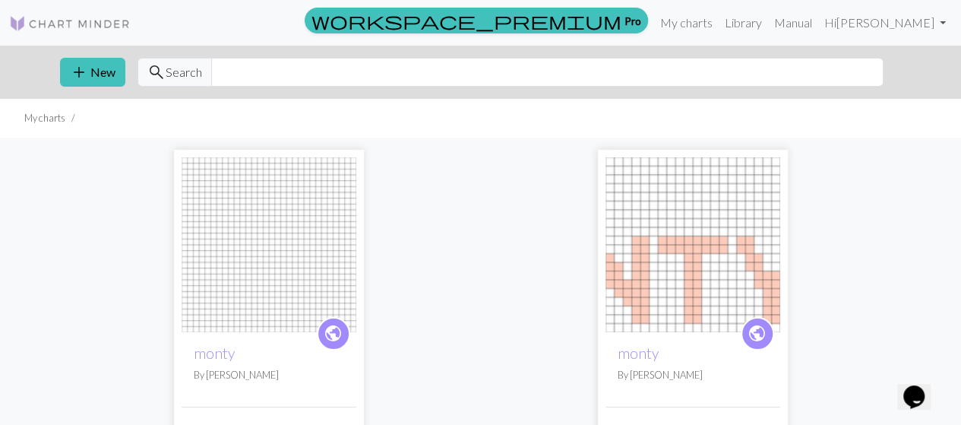
click at [696, 235] on img at bounding box center [693, 244] width 175 height 175
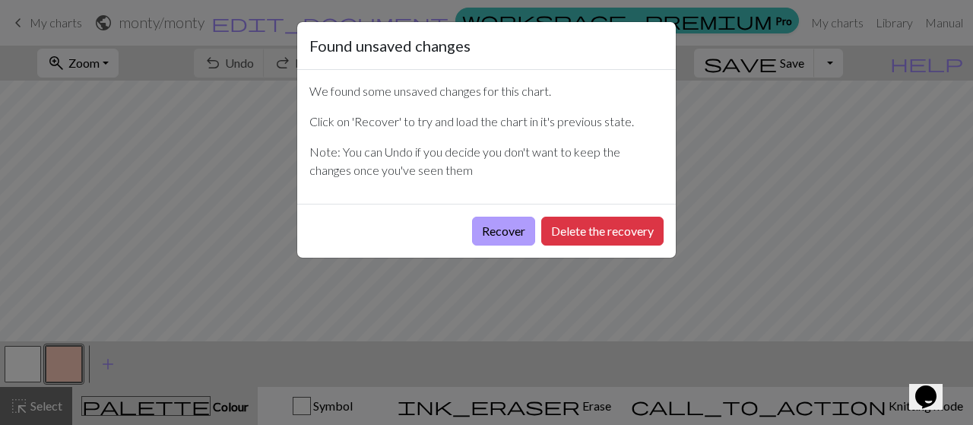
click at [496, 229] on button "Recover" at bounding box center [503, 231] width 63 height 29
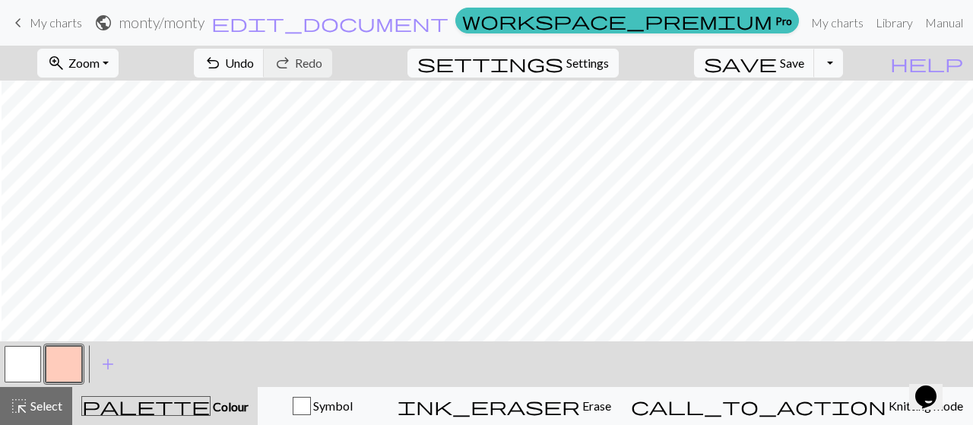
scroll to position [116, 842]
click at [600, 62] on span "Settings" at bounding box center [587, 63] width 43 height 18
select select "aran"
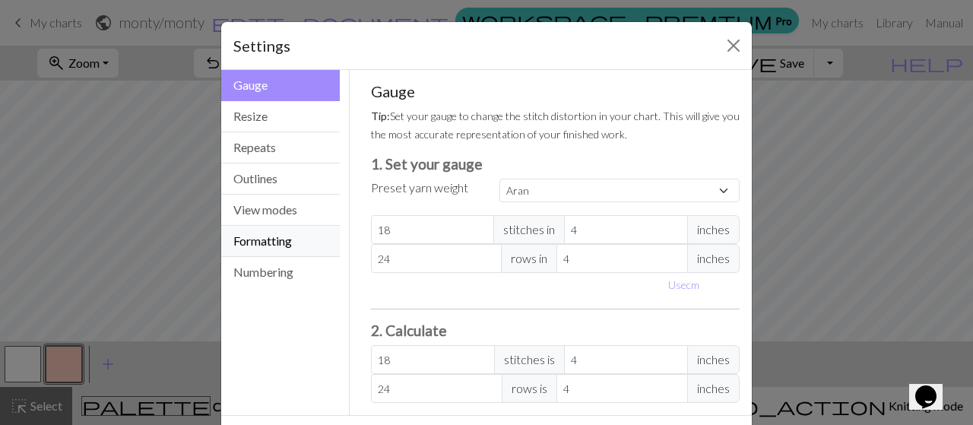
click at [261, 233] on button "Formatting" at bounding box center [280, 241] width 119 height 31
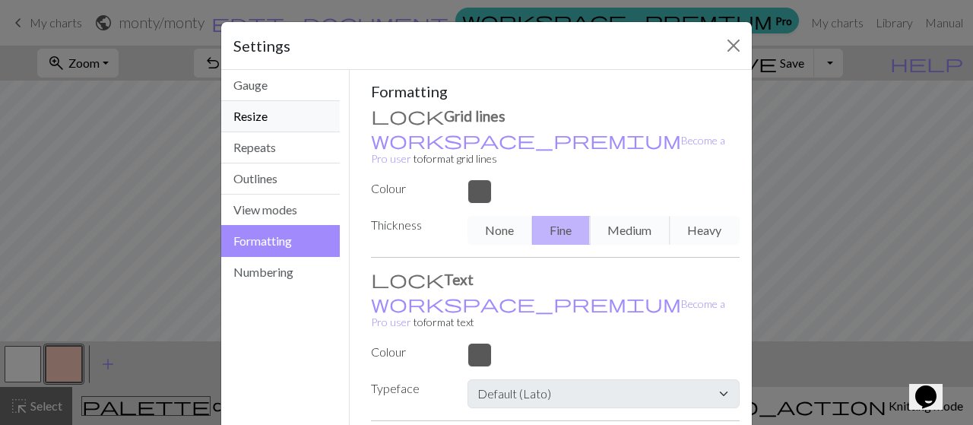
click at [288, 110] on button "Resize" at bounding box center [280, 116] width 119 height 31
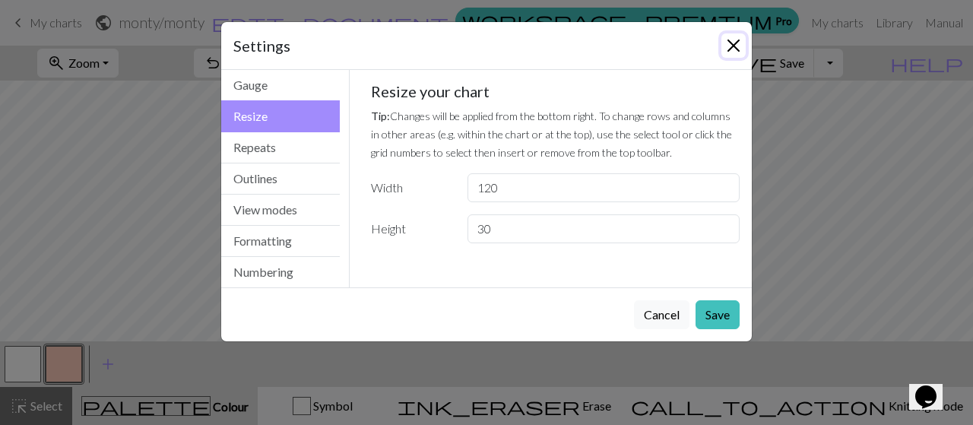
click at [736, 42] on button "Close" at bounding box center [733, 45] width 24 height 24
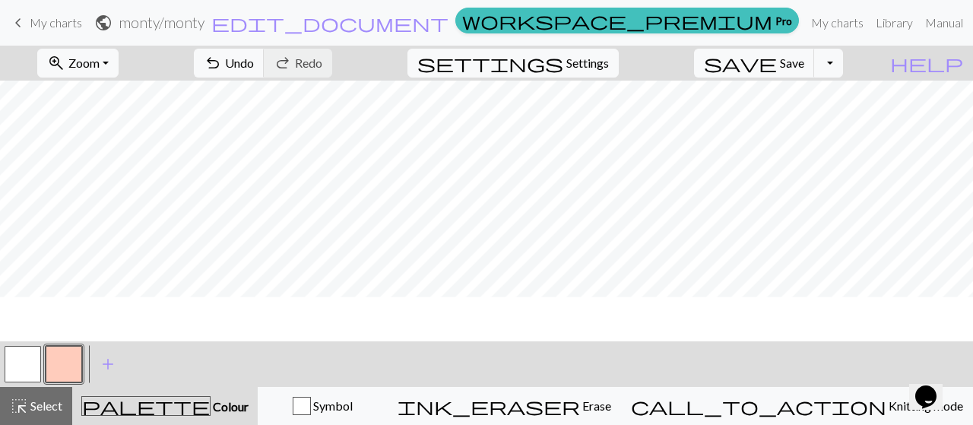
scroll to position [150, 842]
click at [43, 411] on span "Select" at bounding box center [45, 405] width 34 height 14
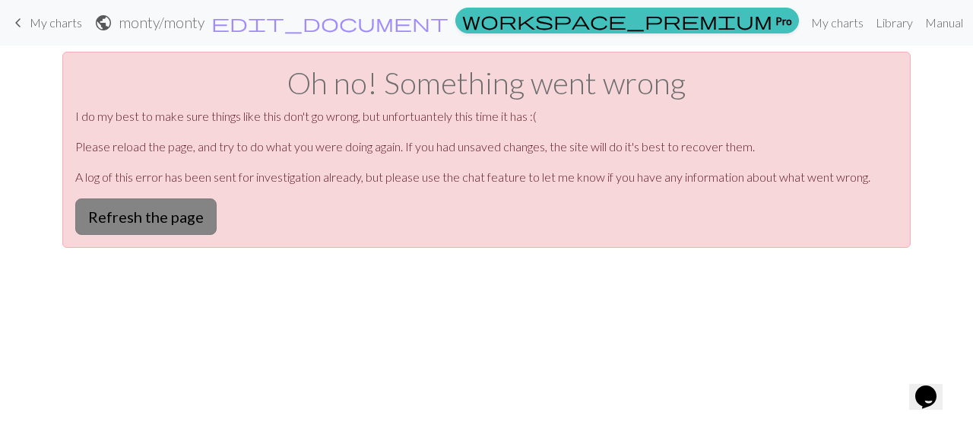
click at [165, 218] on button "Refresh the page" at bounding box center [145, 216] width 141 height 36
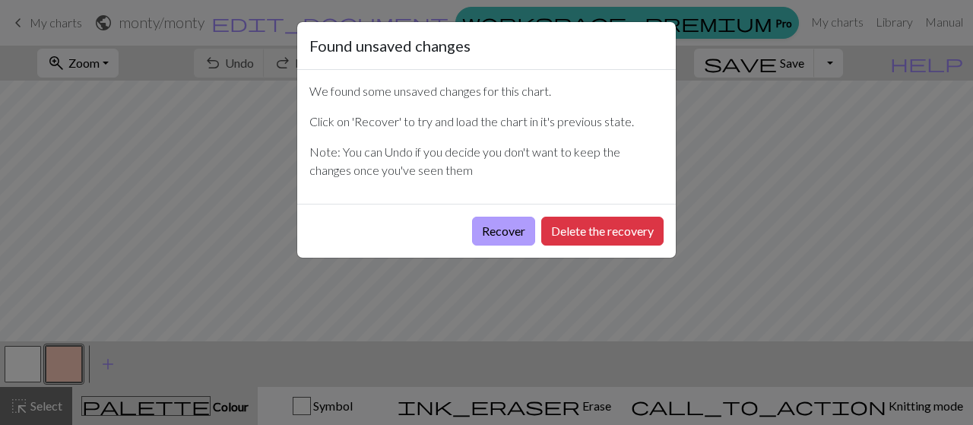
click at [496, 221] on button "Recover" at bounding box center [503, 231] width 63 height 29
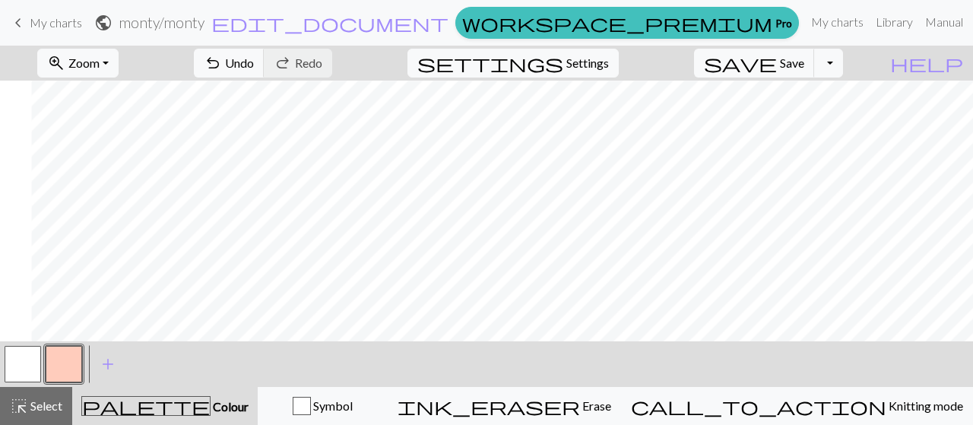
scroll to position [116, 1549]
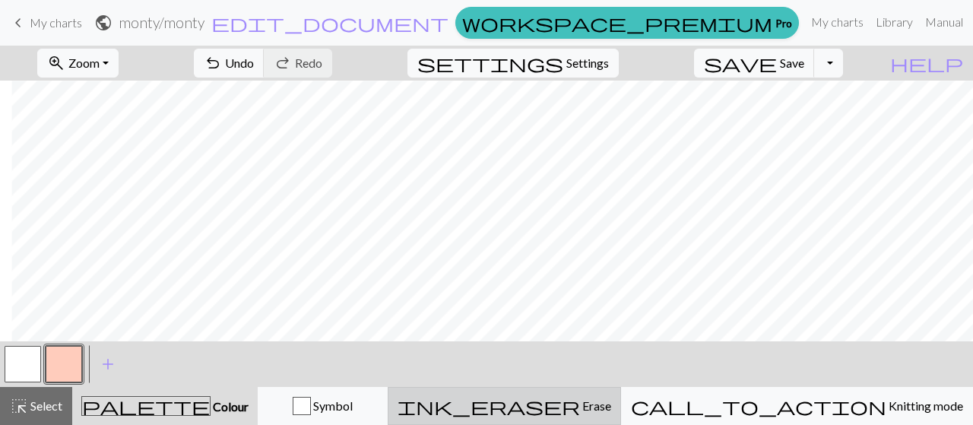
click at [611, 400] on span "Erase" at bounding box center [595, 405] width 31 height 14
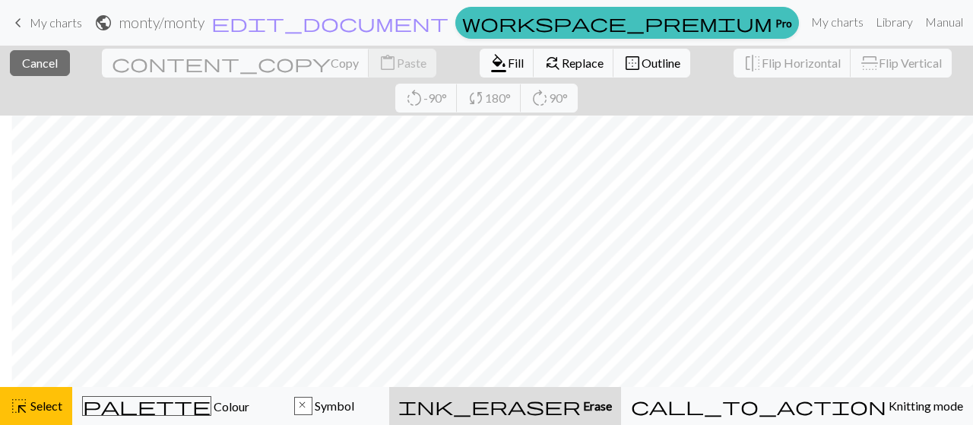
click at [581, 403] on span "ink_eraser" at bounding box center [489, 405] width 182 height 21
click at [612, 406] on span "Erase" at bounding box center [596, 405] width 31 height 14
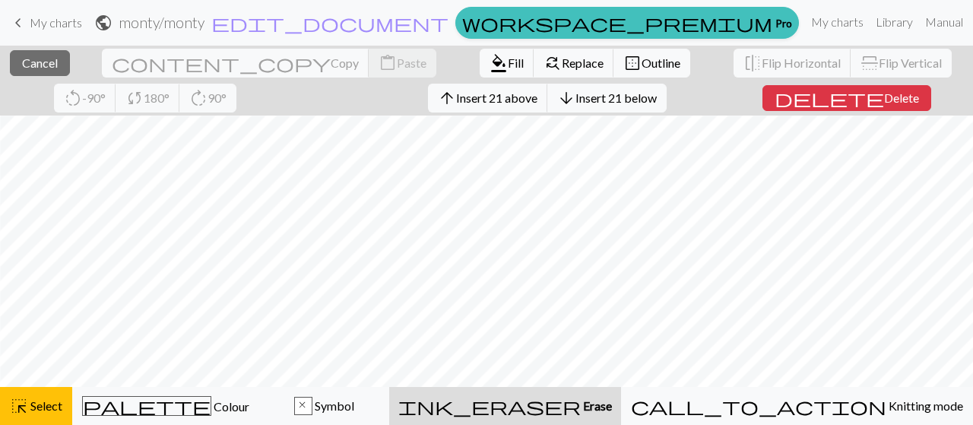
click at [562, 92] on div "close Cancel content_copy Copy content_paste Paste format_color_fill Fill find_…" at bounding box center [486, 81] width 973 height 70
click at [41, 400] on span "Select" at bounding box center [45, 405] width 34 height 14
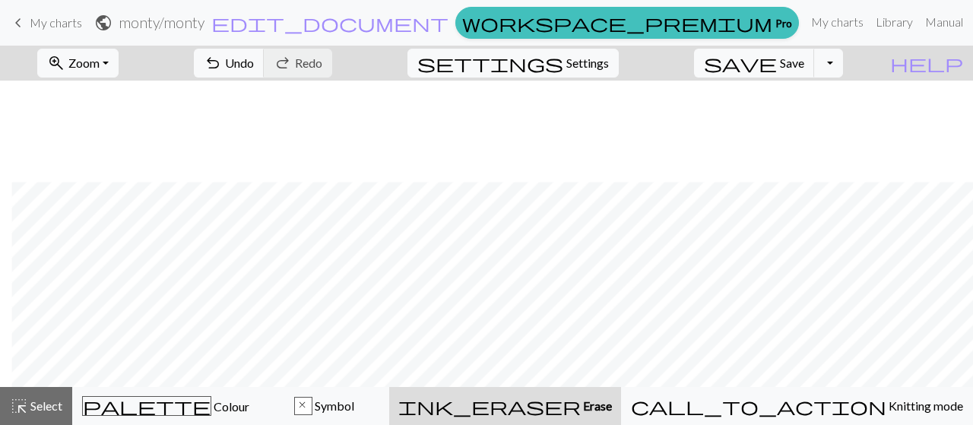
scroll to position [229, 1549]
click at [25, 410] on span "highlight_alt" at bounding box center [19, 405] width 18 height 21
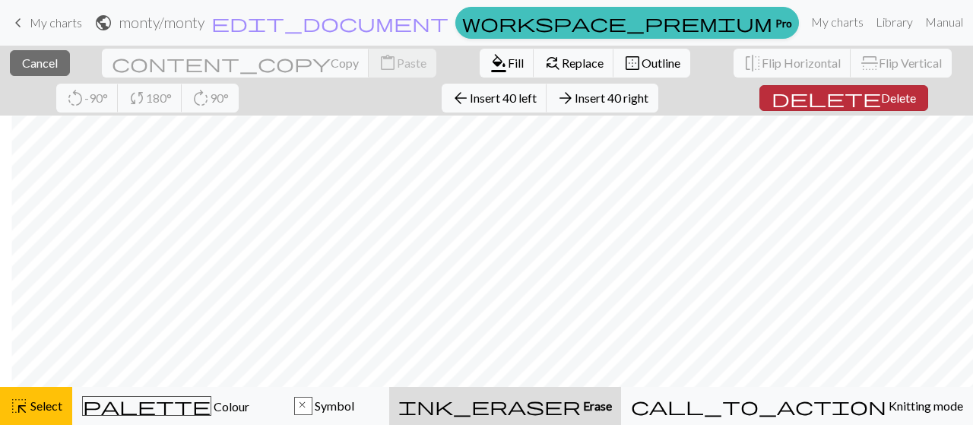
click at [881, 97] on span "Delete" at bounding box center [898, 97] width 35 height 14
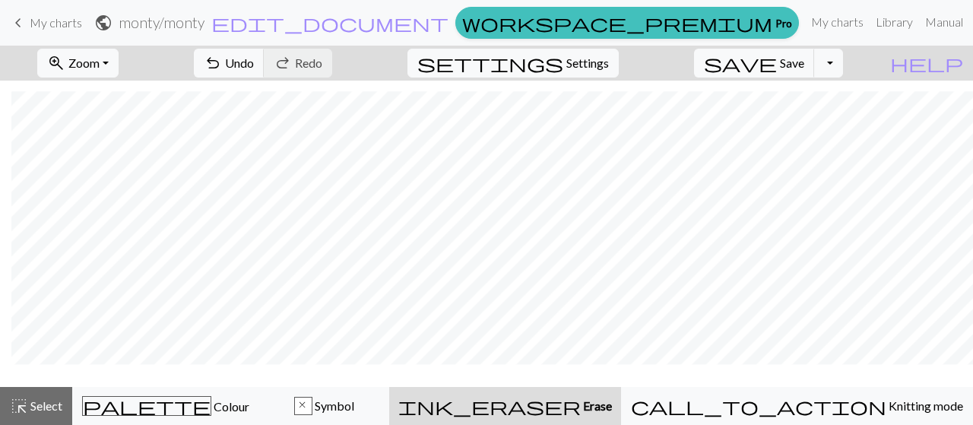
scroll to position [229, 739]
click at [43, 400] on span "Select" at bounding box center [45, 405] width 34 height 14
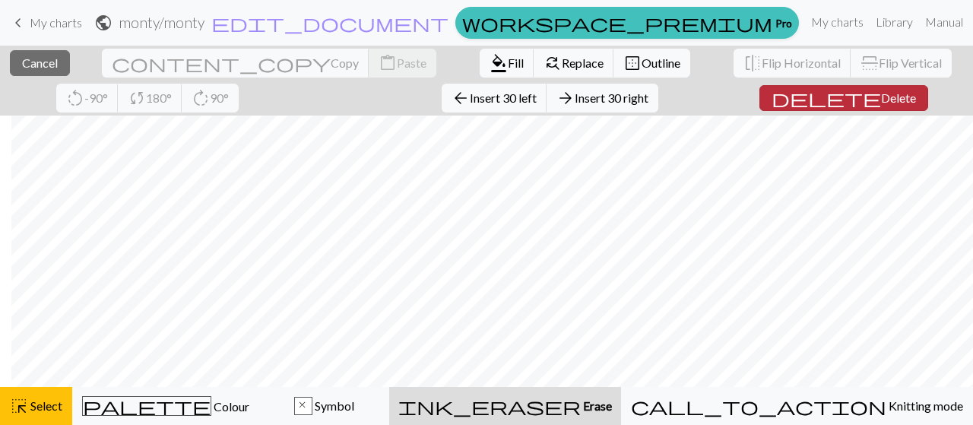
click at [777, 89] on button "delete Delete" at bounding box center [843, 98] width 169 height 26
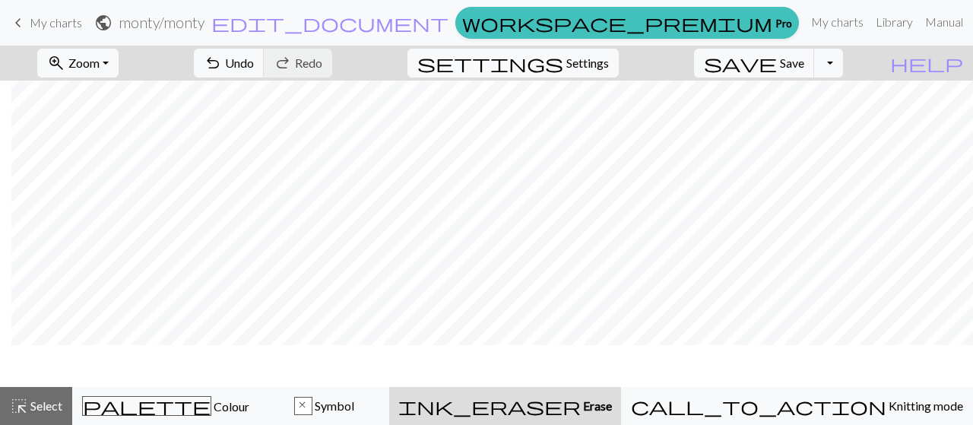
scroll to position [0, 131]
click at [34, 402] on span "Select" at bounding box center [45, 405] width 34 height 14
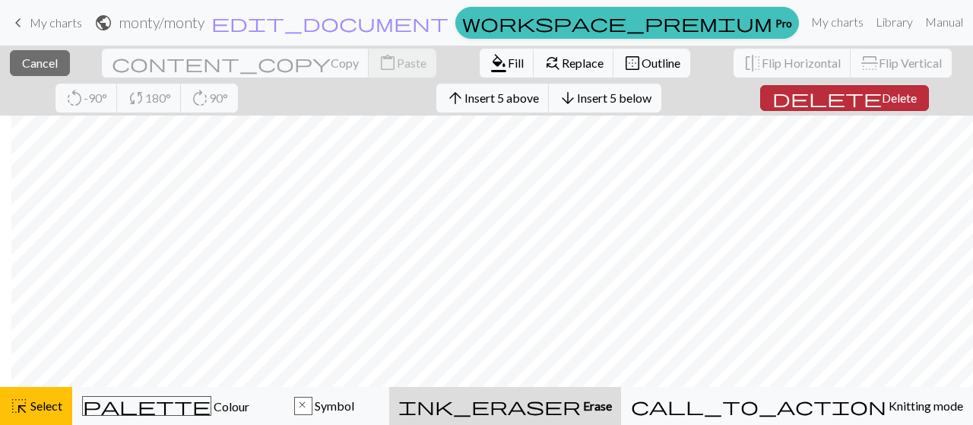
click at [881, 97] on span "Delete" at bounding box center [898, 97] width 35 height 14
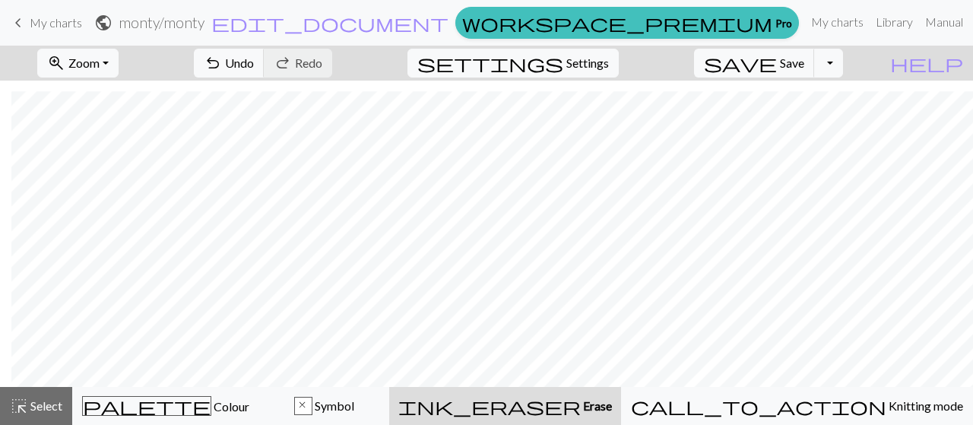
scroll to position [153, 131]
click at [14, 407] on span "highlight_alt" at bounding box center [19, 405] width 18 height 21
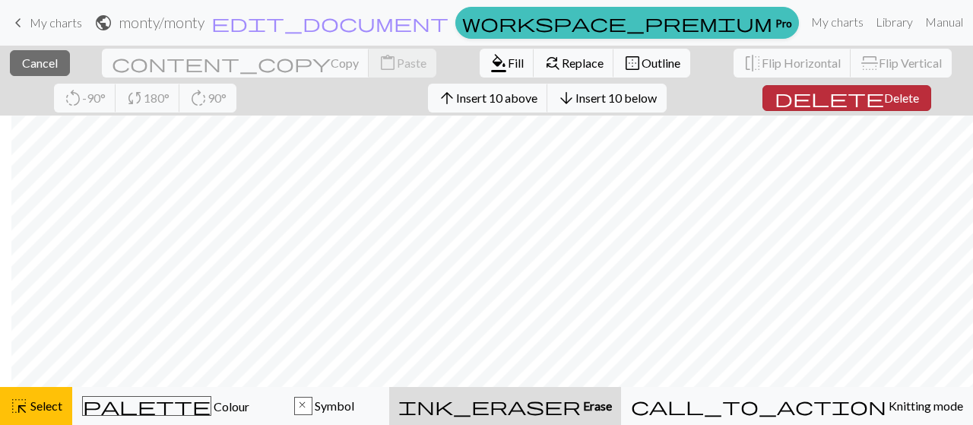
click at [774, 97] on span "delete" at bounding box center [828, 97] width 109 height 21
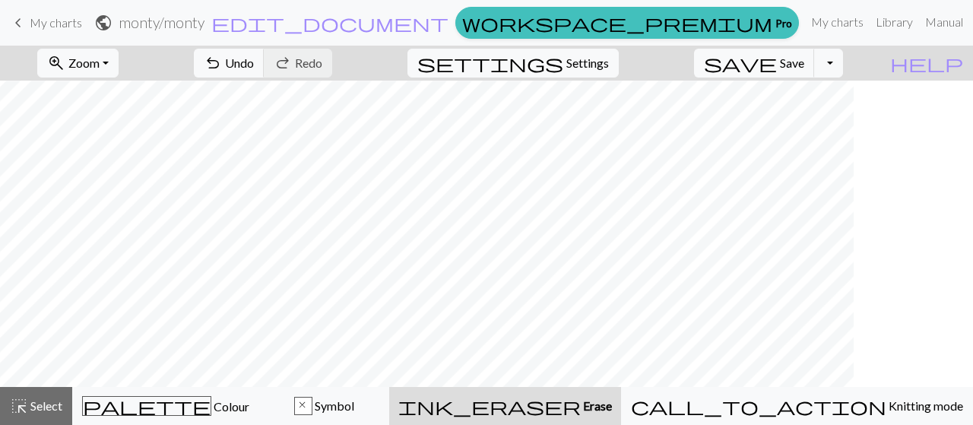
scroll to position [1, 0]
click at [802, 62] on button "save Save Save" at bounding box center [754, 63] width 121 height 29
click at [843, 60] on button "Toggle Dropdown" at bounding box center [828, 63] width 29 height 29
click at [804, 122] on button "save_alt Download" at bounding box center [716, 120] width 251 height 24
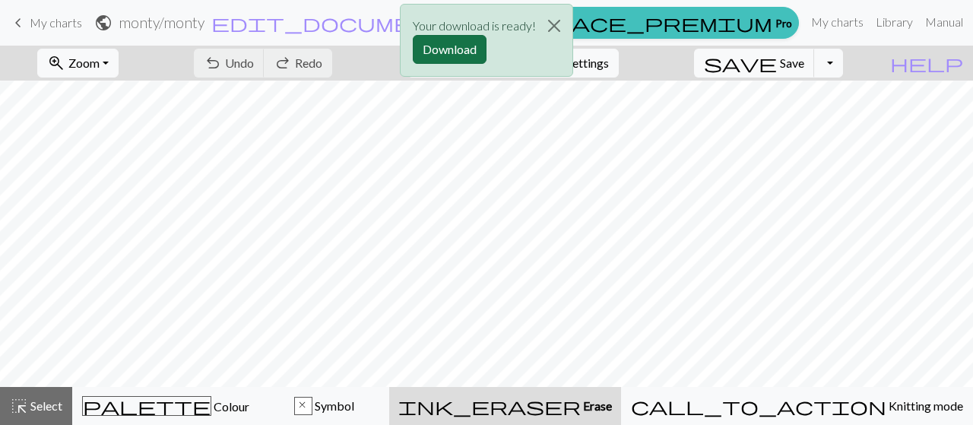
click at [440, 46] on button "Download" at bounding box center [450, 49] width 74 height 29
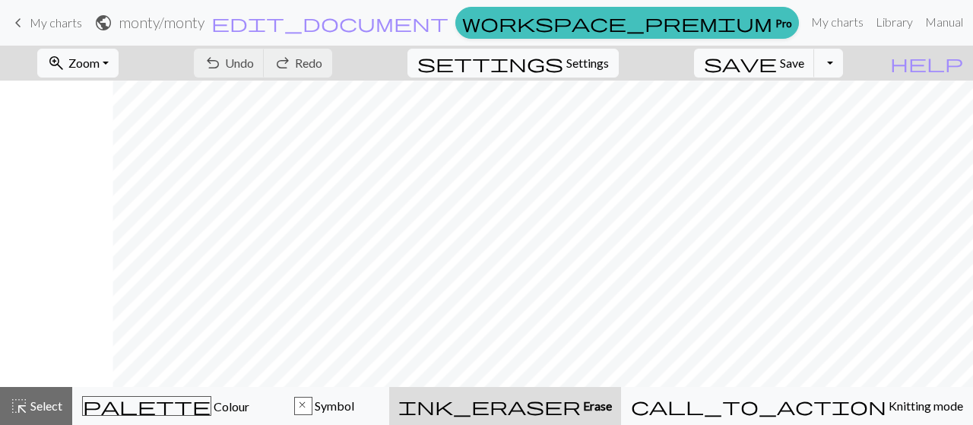
scroll to position [1, 131]
click at [49, 405] on span "Select" at bounding box center [45, 405] width 34 height 14
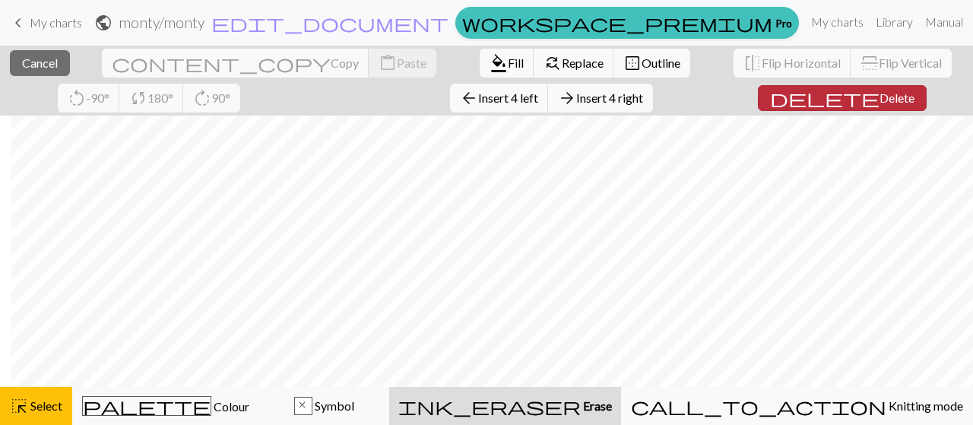
click at [879, 95] on span "Delete" at bounding box center [896, 97] width 35 height 14
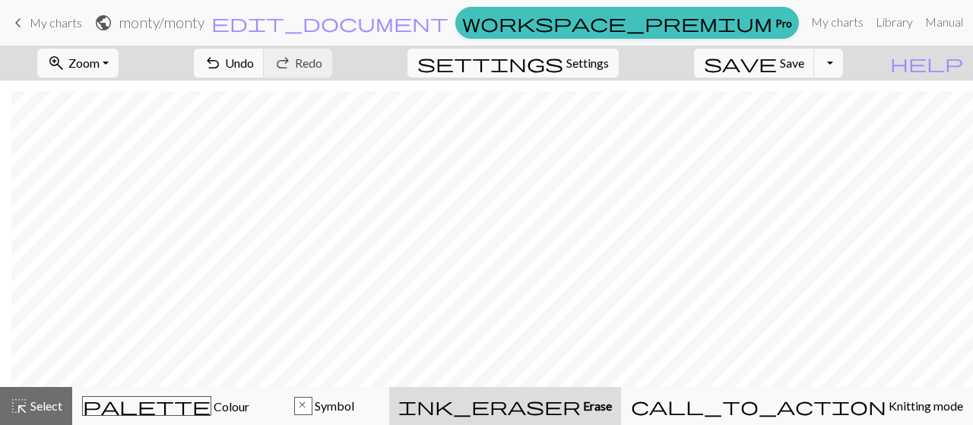
scroll to position [11, 49]
click at [804, 55] on span "Save" at bounding box center [792, 62] width 24 height 14
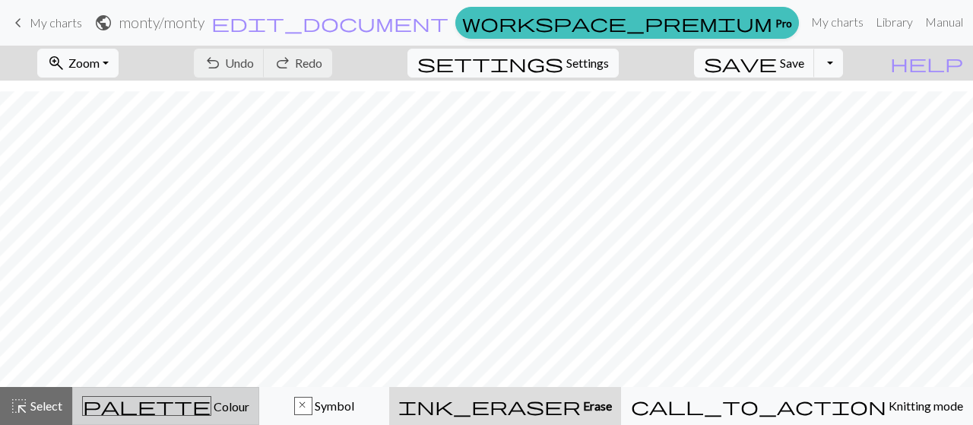
click at [211, 408] on span "Colour" at bounding box center [230, 406] width 38 height 14
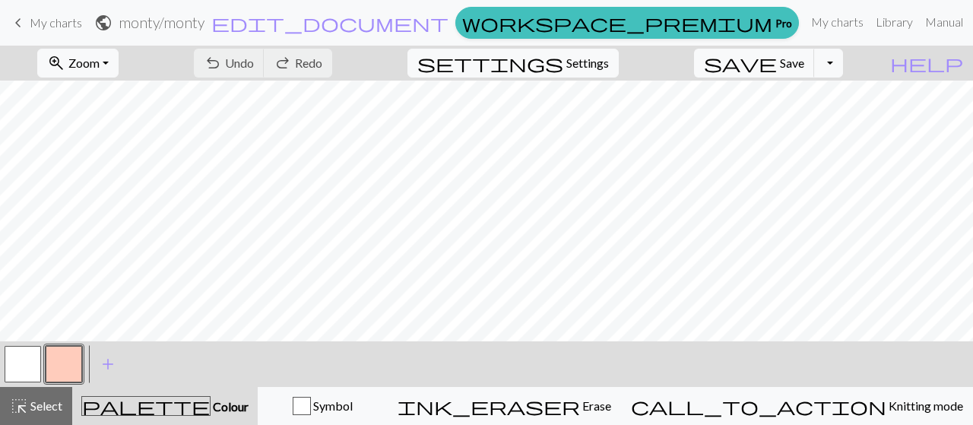
click at [66, 354] on button "button" at bounding box center [64, 364] width 36 height 36
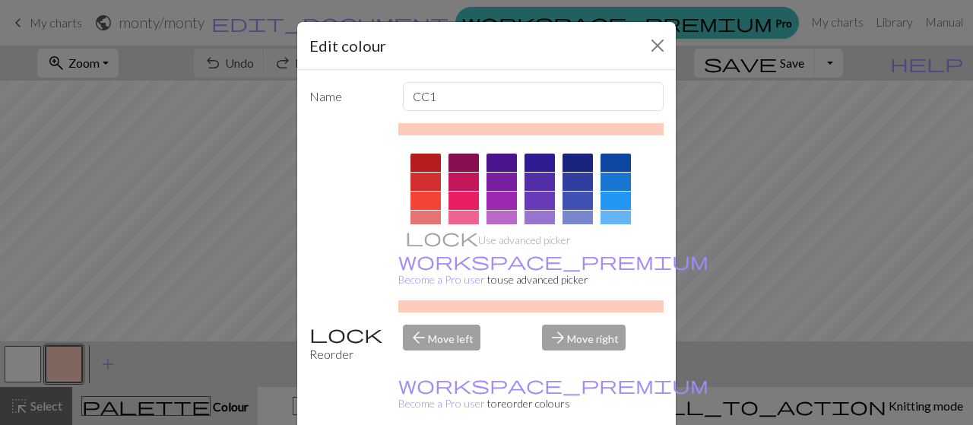
click at [460, 162] on div at bounding box center [463, 162] width 30 height 18
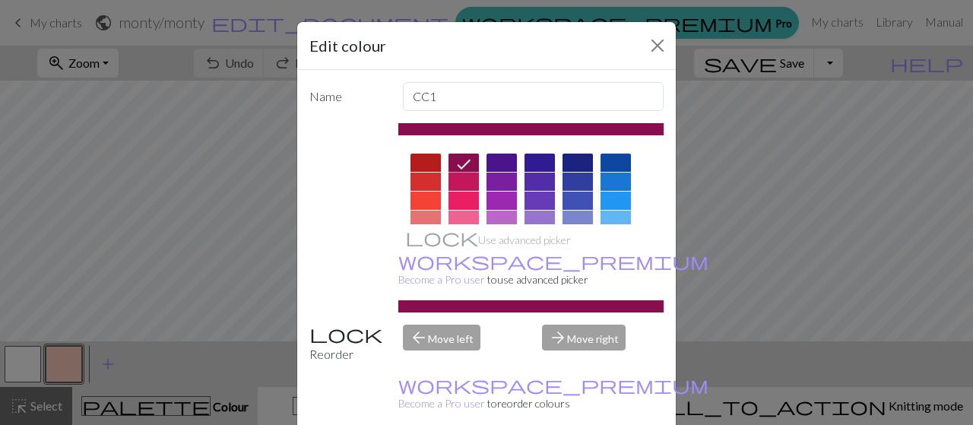
click at [424, 160] on div at bounding box center [425, 162] width 30 height 18
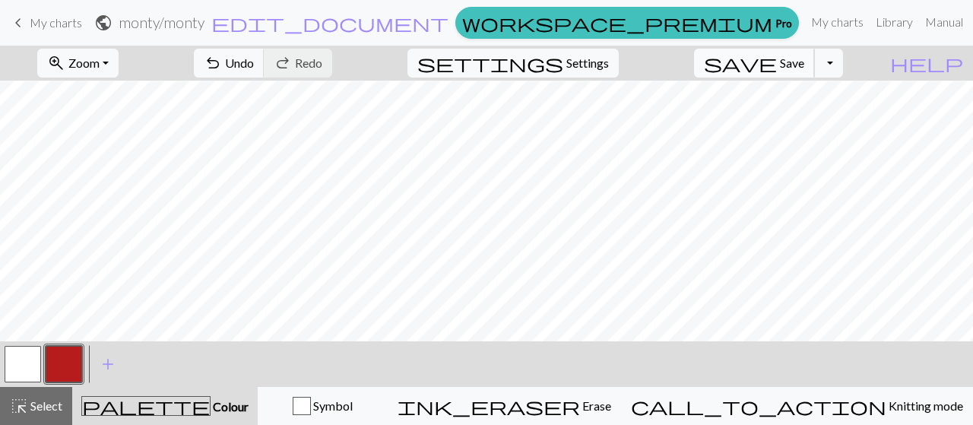
click at [802, 67] on button "save Save Save" at bounding box center [754, 63] width 121 height 29
click at [803, 60] on span "Save" at bounding box center [792, 62] width 24 height 14
click at [843, 59] on button "Toggle Dropdown" at bounding box center [828, 63] width 29 height 29
click at [819, 124] on button "save_alt Download" at bounding box center [716, 120] width 251 height 24
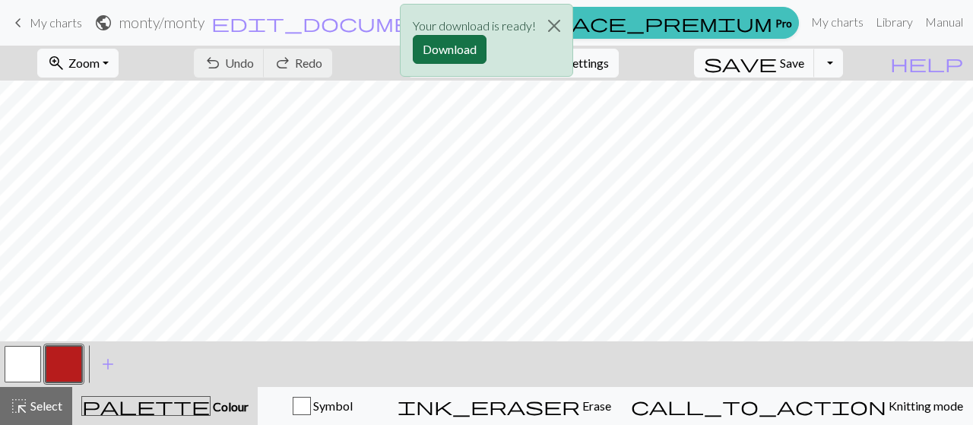
click at [445, 46] on button "Download" at bounding box center [450, 49] width 74 height 29
